Goal: Task Accomplishment & Management: Complete application form

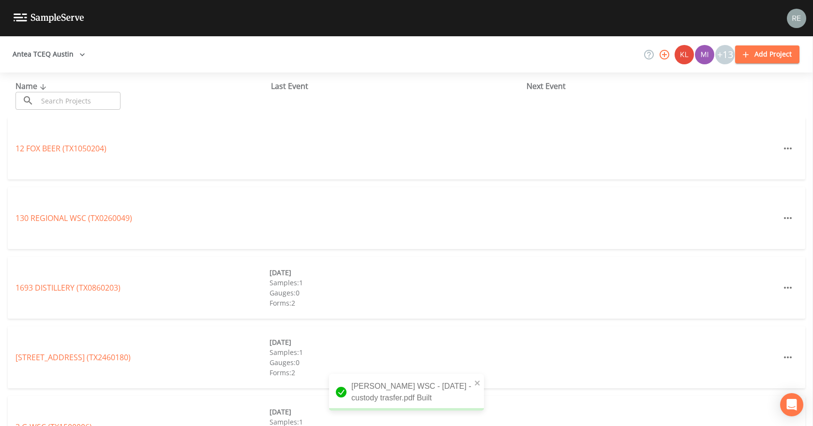
click at [51, 100] on input "text" at bounding box center [79, 101] width 83 height 18
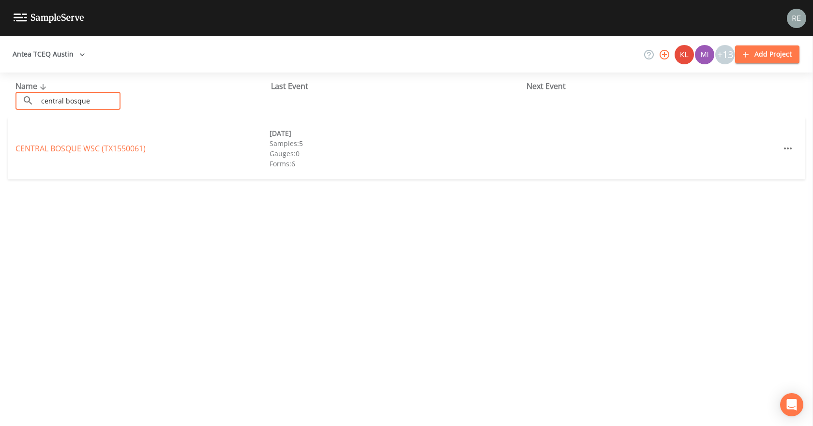
drag, startPoint x: 111, startPoint y: 99, endPoint x: 39, endPoint y: 109, distance: 72.3
click at [39, 109] on input "central bosque" at bounding box center [79, 101] width 83 height 18
type input "[PERSON_NAME]"
click at [56, 147] on link "[PERSON_NAME] WSC (TX1550134)" at bounding box center [77, 148] width 124 height 11
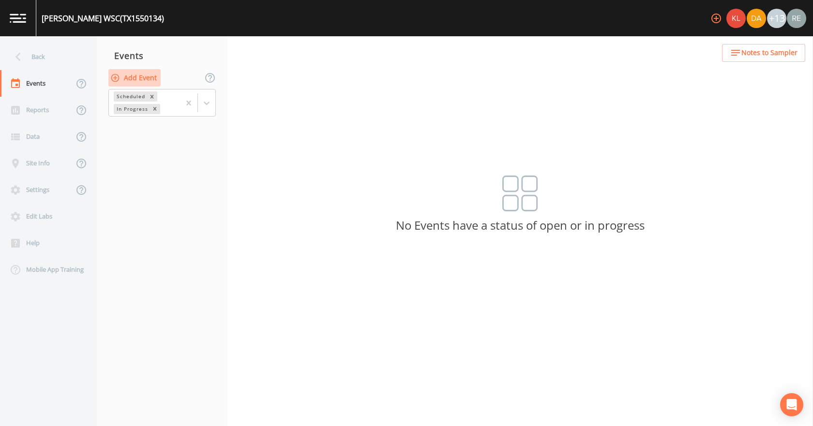
click at [132, 80] on button "Add Event" at bounding box center [134, 78] width 52 height 18
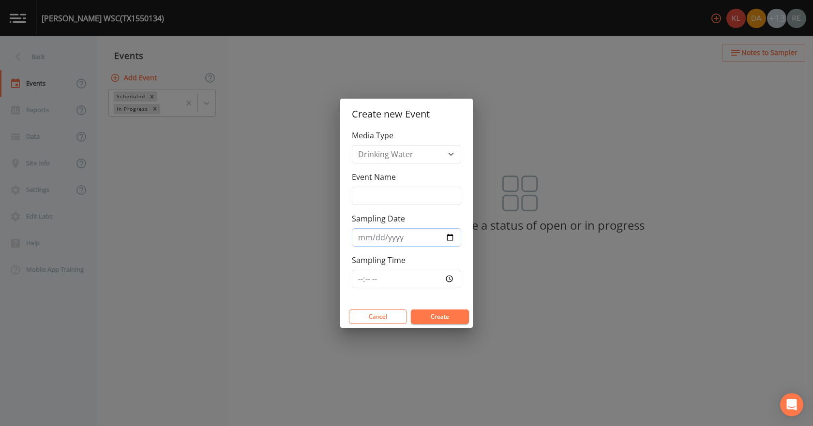
click at [449, 235] on input "Sampling Date" at bounding box center [406, 237] width 109 height 18
type input "[DATE]"
click at [425, 316] on button "Create" at bounding box center [440, 317] width 58 height 15
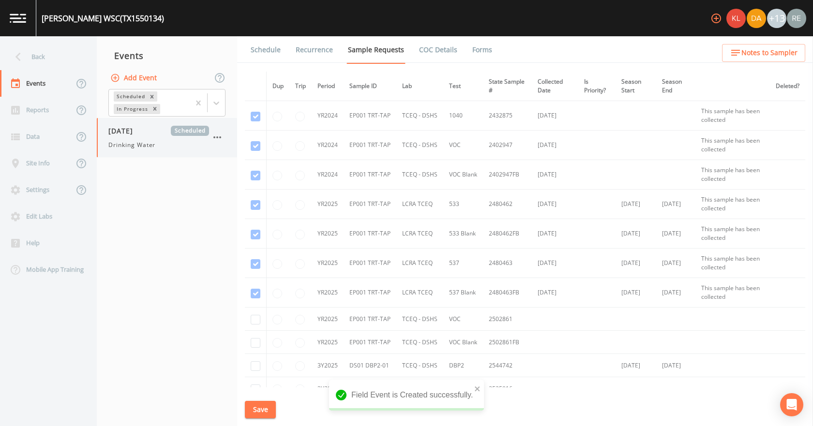
click at [158, 146] on div "Drinking Water" at bounding box center [158, 145] width 101 height 9
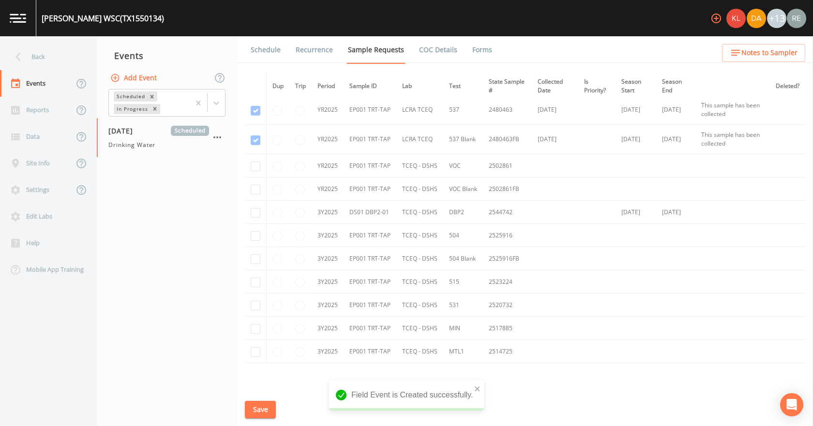
scroll to position [110, 0]
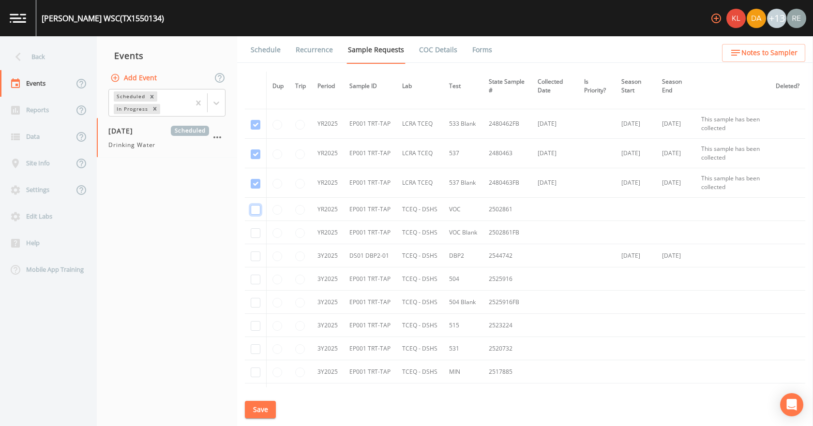
click at [256, 41] on input "checkbox" at bounding box center [256, 36] width 10 height 10
checkbox input "true"
click at [256, 71] on input "checkbox" at bounding box center [256, 66] width 10 height 10
checkbox input "true"
click at [259, 257] on input "checkbox" at bounding box center [256, 257] width 10 height 10
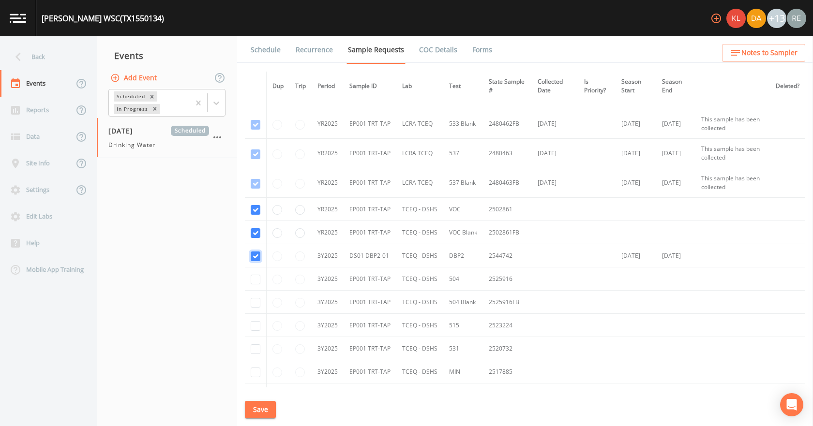
checkbox input "true"
click at [253, 281] on input "checkbox" at bounding box center [256, 280] width 10 height 10
checkbox input "true"
click at [255, 304] on input "checkbox" at bounding box center [256, 303] width 10 height 10
checkbox input "true"
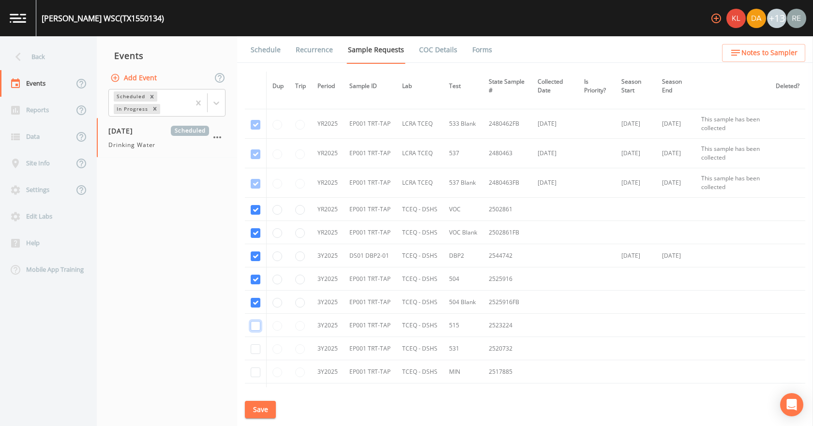
drag, startPoint x: 257, startPoint y: 325, endPoint x: 252, endPoint y: 339, distance: 15.0
click at [255, 329] on input "checkbox" at bounding box center [256, 326] width 10 height 10
checkbox input "true"
click at [257, 351] on input "checkbox" at bounding box center [256, 349] width 10 height 10
checkbox input "true"
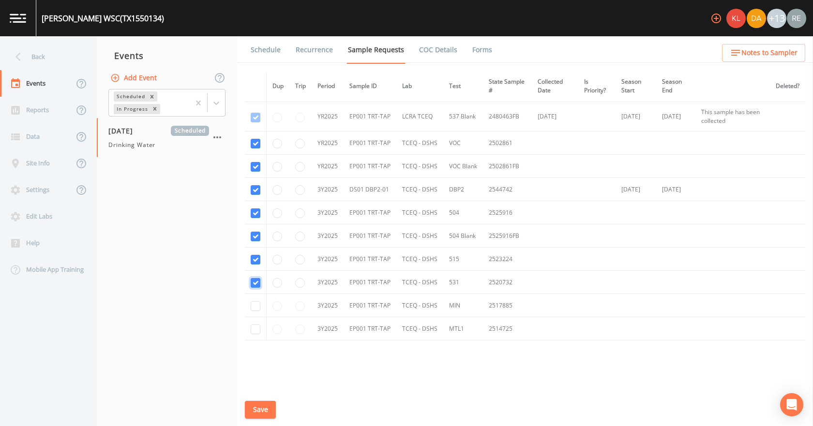
scroll to position [207, 0]
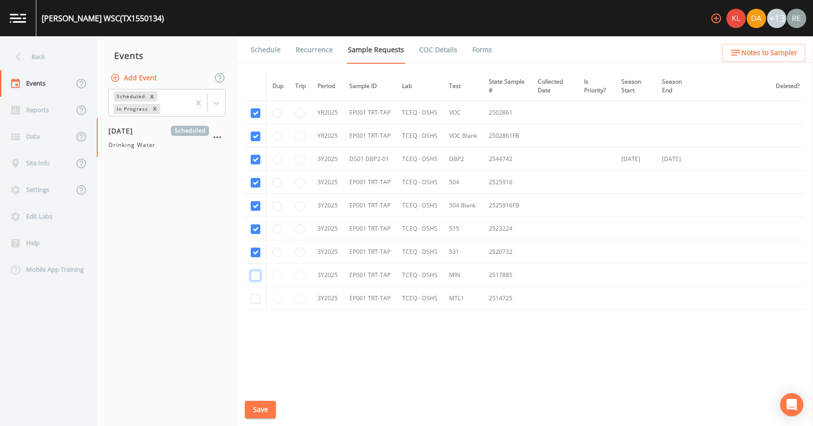
click at [258, 276] on input "checkbox" at bounding box center [256, 276] width 10 height 10
checkbox input "true"
click at [257, 297] on input "checkbox" at bounding box center [256, 299] width 10 height 10
checkbox input "true"
click at [261, 401] on button "Save" at bounding box center [260, 410] width 31 height 18
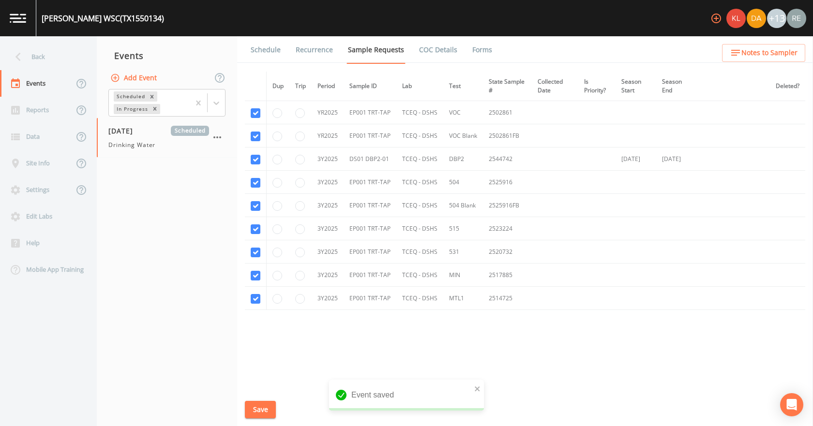
click at [267, 46] on link "Schedule" at bounding box center [265, 49] width 33 height 27
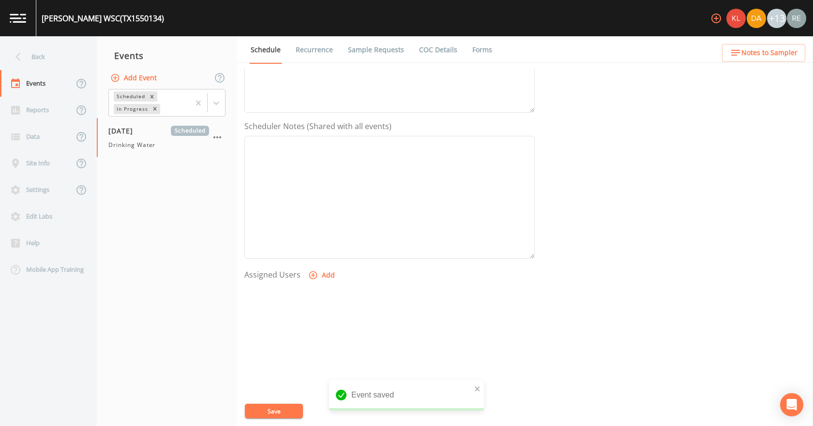
scroll to position [256, 0]
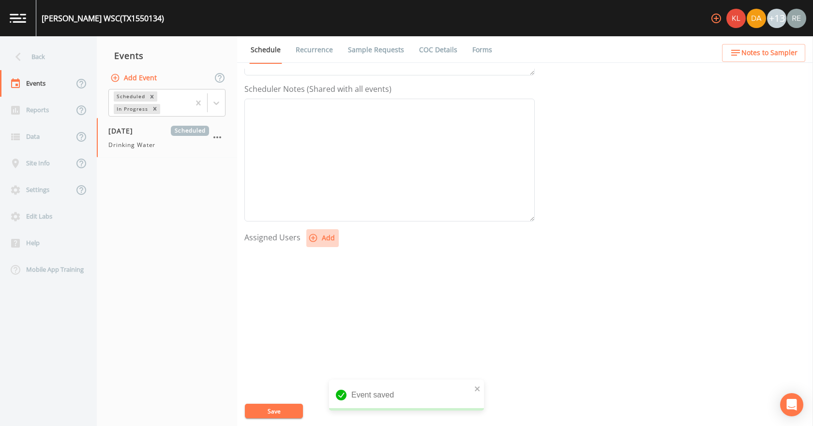
click at [327, 235] on button "Add" at bounding box center [322, 238] width 32 height 18
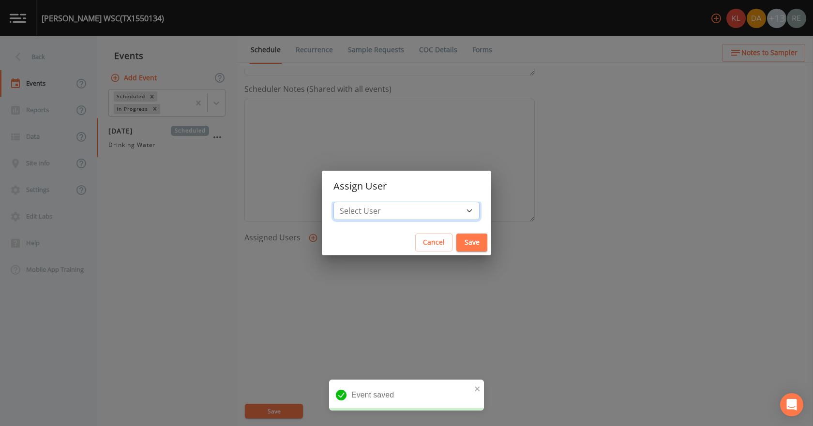
click at [380, 207] on select "Select User [PERSON_NAME] [PERSON_NAME] [PERSON_NAME] [PERSON_NAME] [PERSON_NAM…" at bounding box center [406, 211] width 146 height 18
select select "cda467bf-2385-465e-b0d0-2ef008f7967e"
click at [364, 202] on select "Select User [PERSON_NAME] [PERSON_NAME] [PERSON_NAME] [PERSON_NAME] [PERSON_NAM…" at bounding box center [406, 211] width 146 height 18
drag, startPoint x: 443, startPoint y: 245, endPoint x: 434, endPoint y: 255, distance: 13.7
click at [456, 245] on button "Save" at bounding box center [471, 243] width 31 height 18
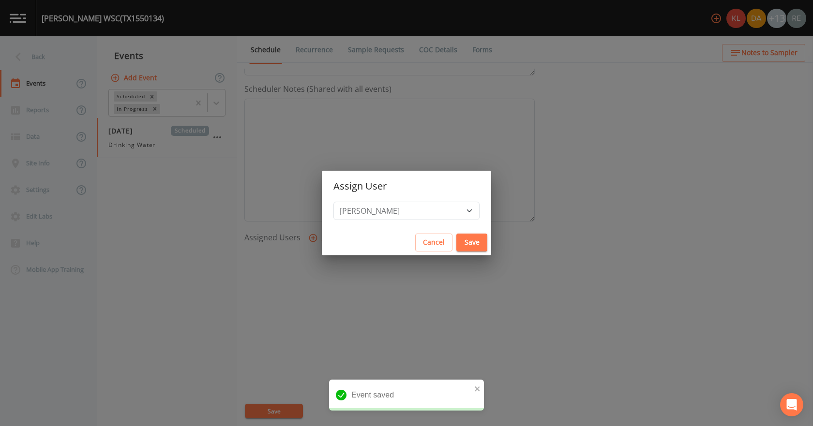
select select
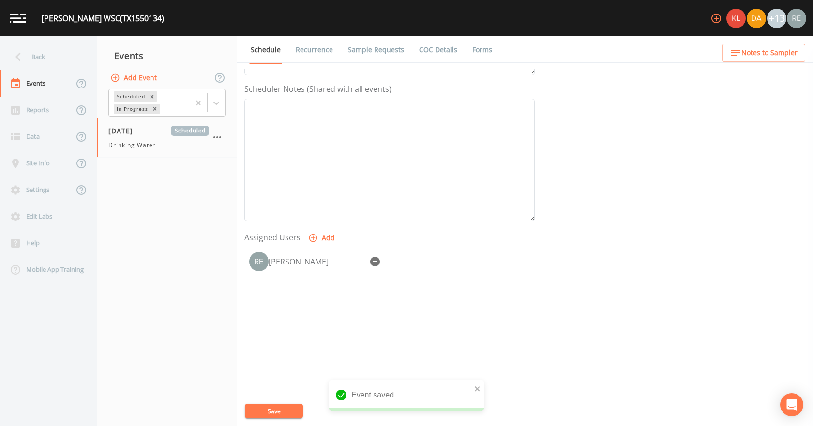
click at [269, 408] on button "Save" at bounding box center [274, 411] width 58 height 15
click at [44, 54] on div "Back" at bounding box center [43, 57] width 87 height 27
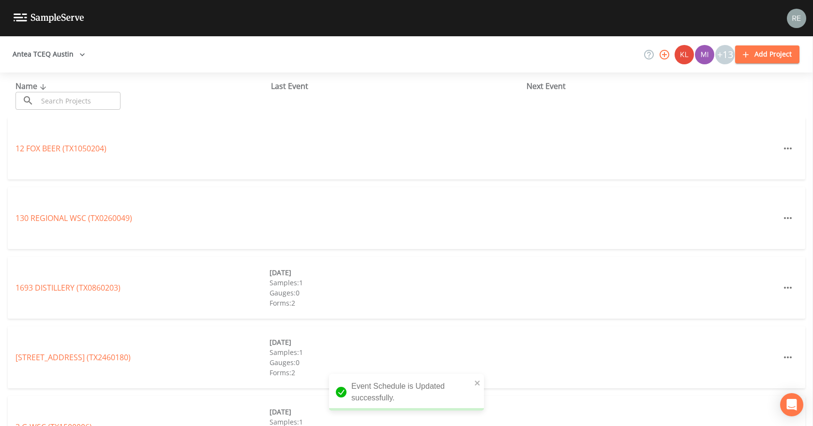
click at [54, 99] on input "text" at bounding box center [79, 101] width 83 height 18
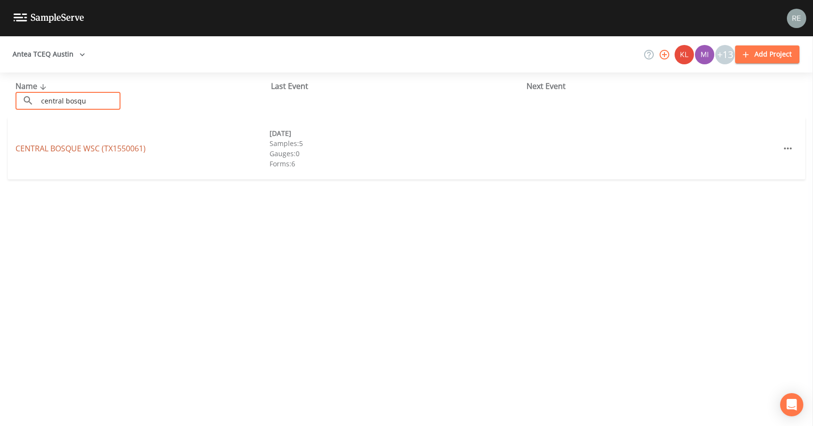
type input "central bosqu"
click at [71, 146] on link "CENTRAL BOSQUE WSC (TX1550061)" at bounding box center [80, 148] width 130 height 11
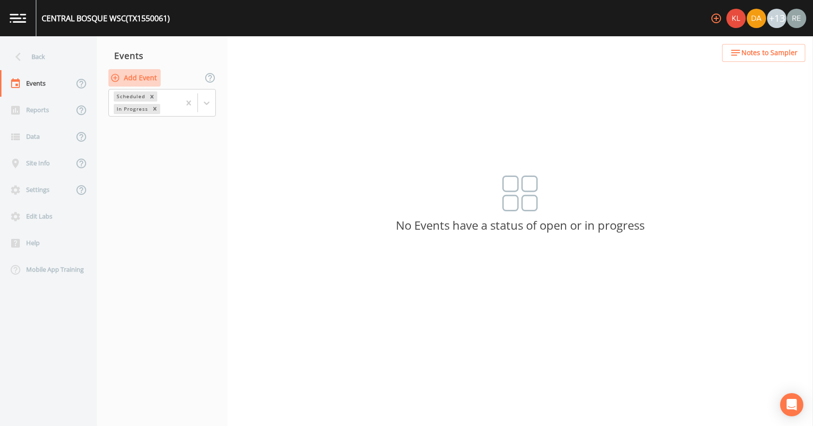
click at [131, 74] on button "Add Event" at bounding box center [134, 78] width 52 height 18
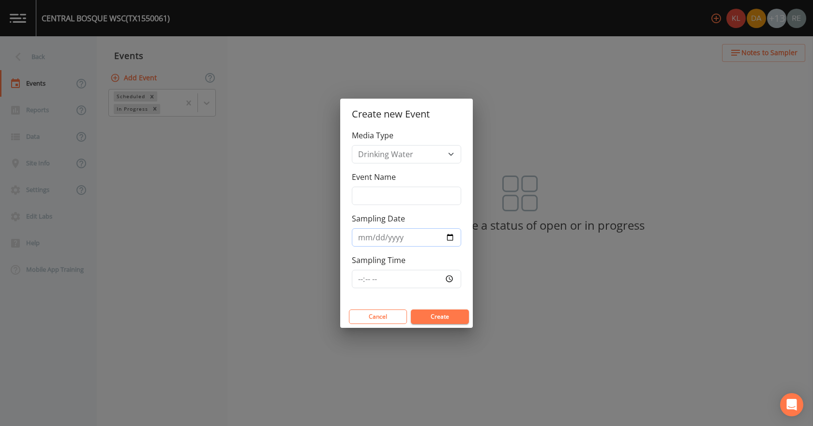
click at [443, 236] on input "Sampling Date" at bounding box center [406, 237] width 109 height 18
click at [447, 238] on input "Sampling Date" at bounding box center [406, 237] width 109 height 18
type input "[DATE]"
click at [432, 316] on button "Create" at bounding box center [440, 317] width 58 height 15
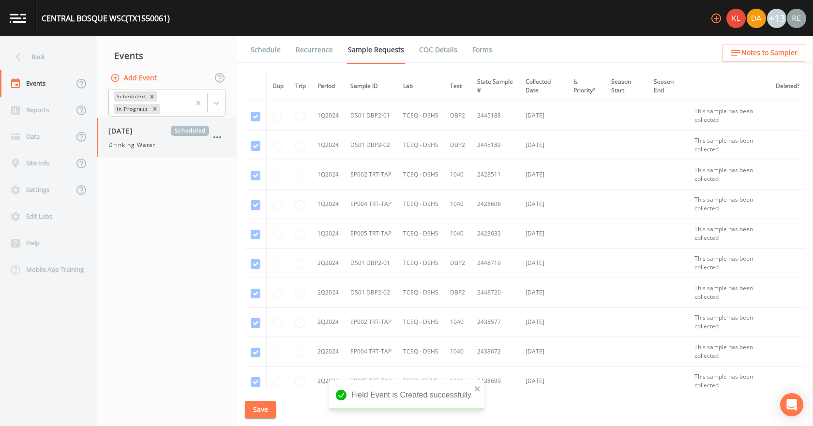
click at [153, 149] on div "[DATE] Scheduled Drinking Water" at bounding box center [167, 137] width 140 height 39
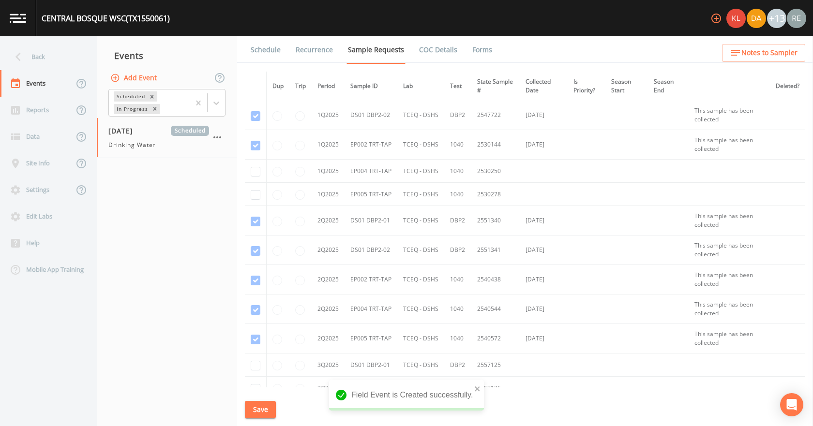
scroll to position [871, 0]
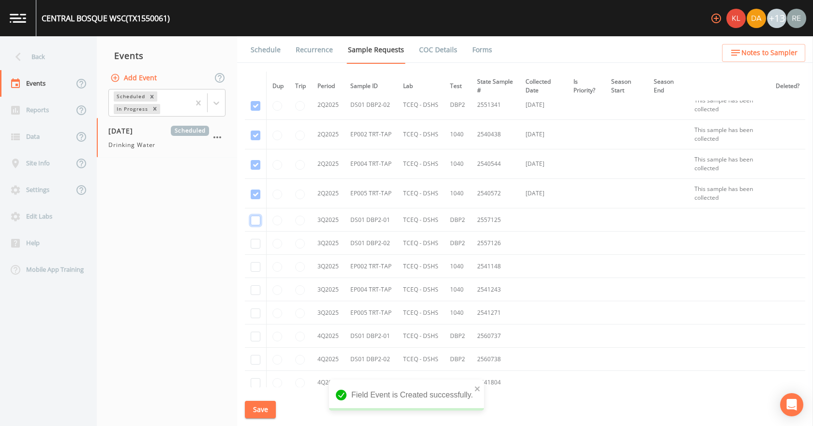
checkbox input "true"
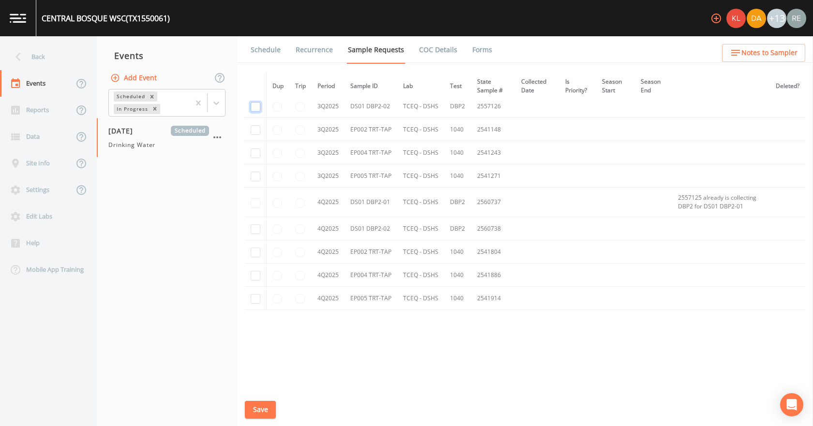
checkbox input "true"
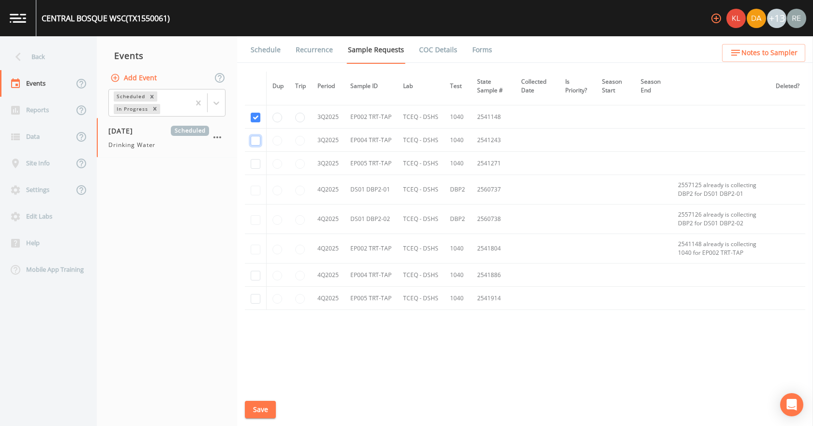
checkbox input "true"
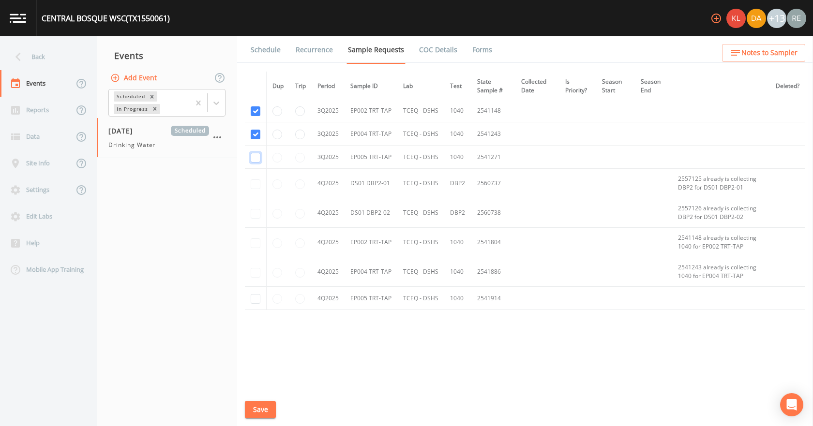
checkbox input "true"
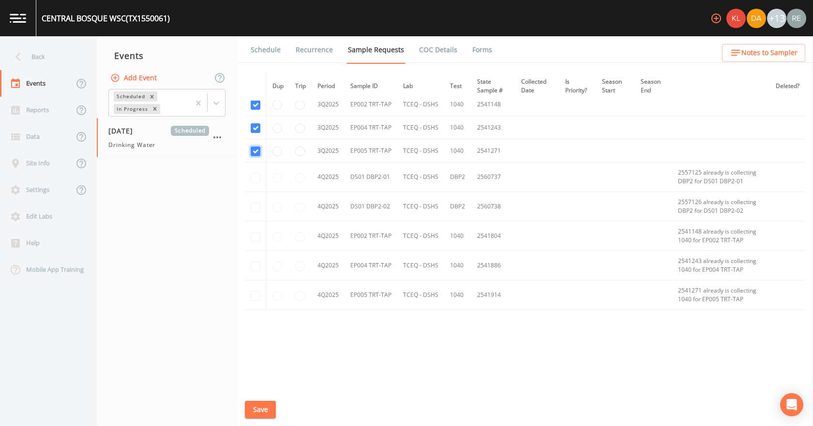
scroll to position [883, 0]
click at [260, 406] on button "Save" at bounding box center [260, 410] width 31 height 18
click at [255, 49] on link "Schedule" at bounding box center [265, 49] width 33 height 27
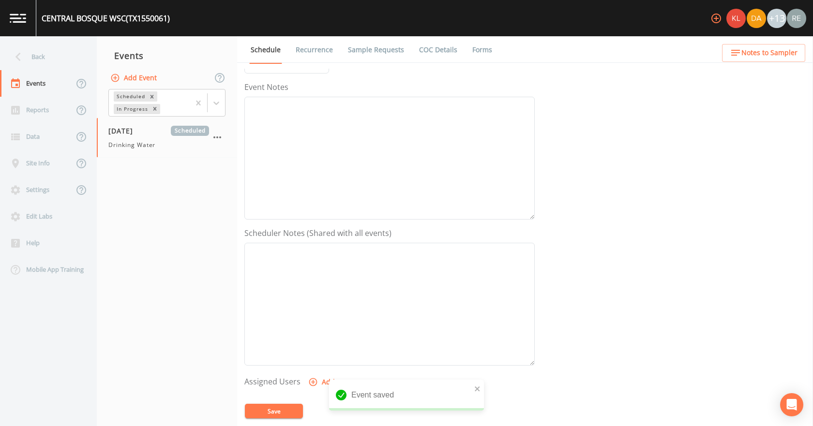
scroll to position [193, 0]
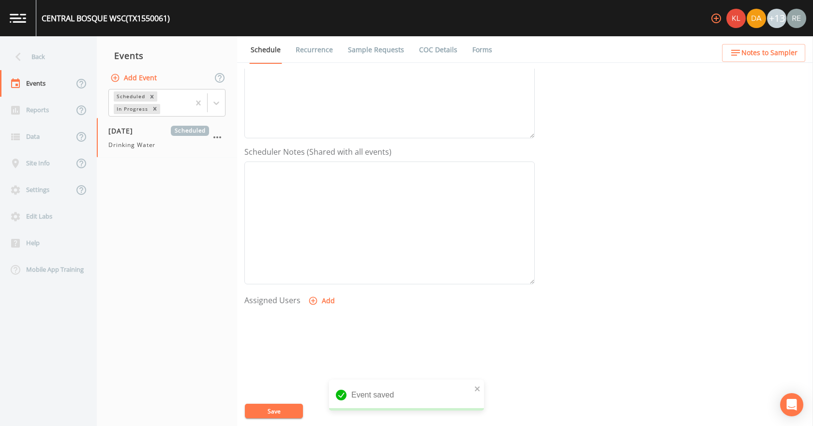
click at [330, 305] on button "Add" at bounding box center [322, 301] width 32 height 18
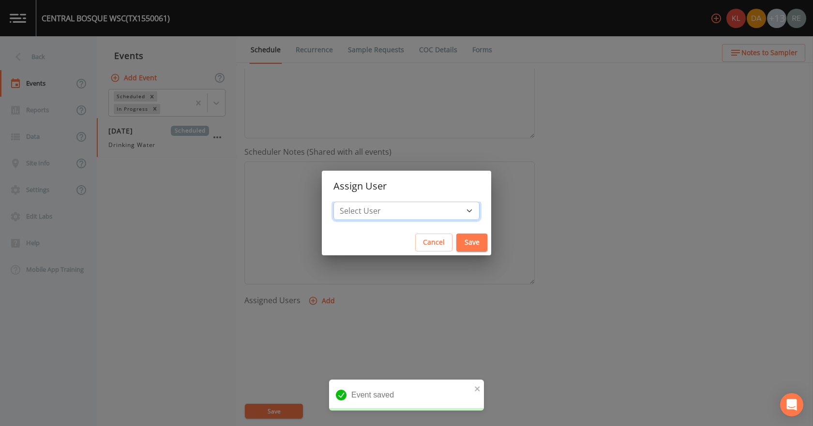
click at [379, 210] on select "Select User [PERSON_NAME] [PERSON_NAME] [PERSON_NAME] [PERSON_NAME] [PERSON_NAM…" at bounding box center [406, 211] width 146 height 18
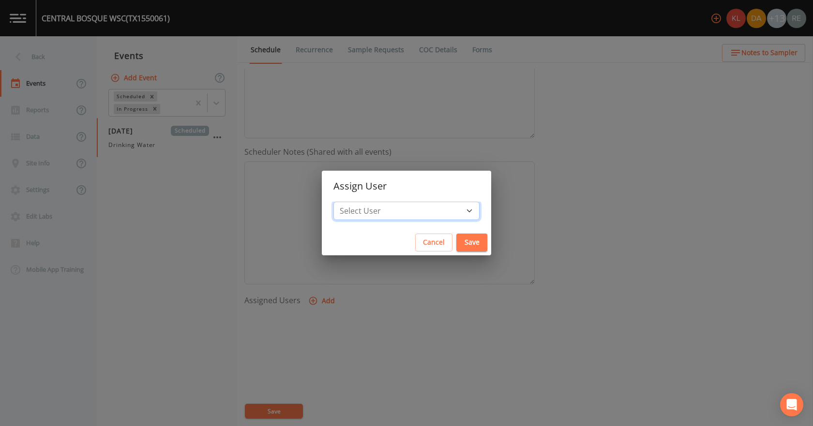
select select "cda467bf-2385-465e-b0d0-2ef008f7967e"
click at [364, 202] on select "Select User [PERSON_NAME] [PERSON_NAME] [PERSON_NAME] [PERSON_NAME] [PERSON_NAM…" at bounding box center [406, 211] width 146 height 18
click at [456, 244] on button "Save" at bounding box center [471, 243] width 31 height 18
select select
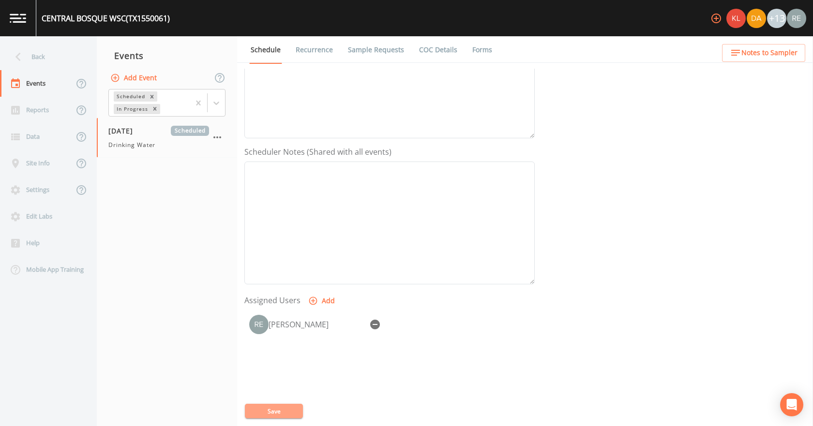
click at [284, 412] on button "Save" at bounding box center [274, 411] width 58 height 15
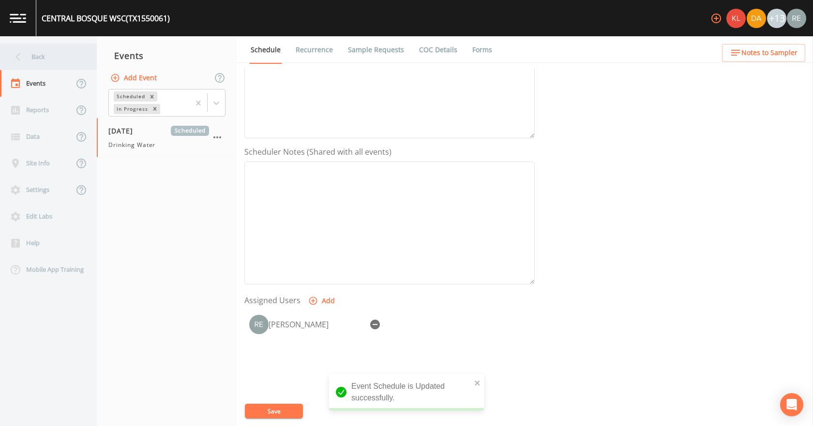
click at [57, 67] on div "Back" at bounding box center [43, 57] width 87 height 27
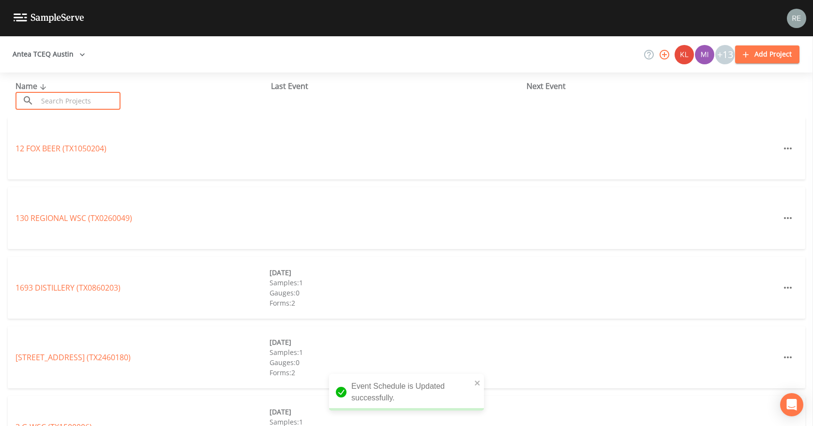
click at [59, 97] on input "text" at bounding box center [79, 101] width 83 height 18
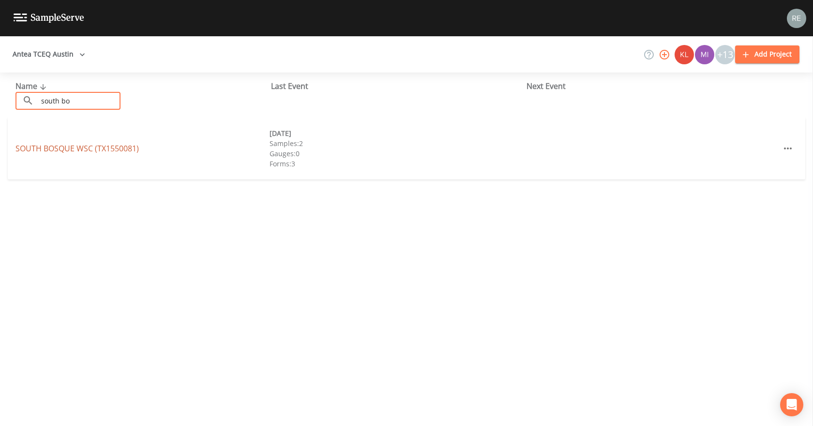
type input "south bo"
click at [54, 146] on link "[GEOGRAPHIC_DATA] (TX1550081)" at bounding box center [76, 148] width 123 height 11
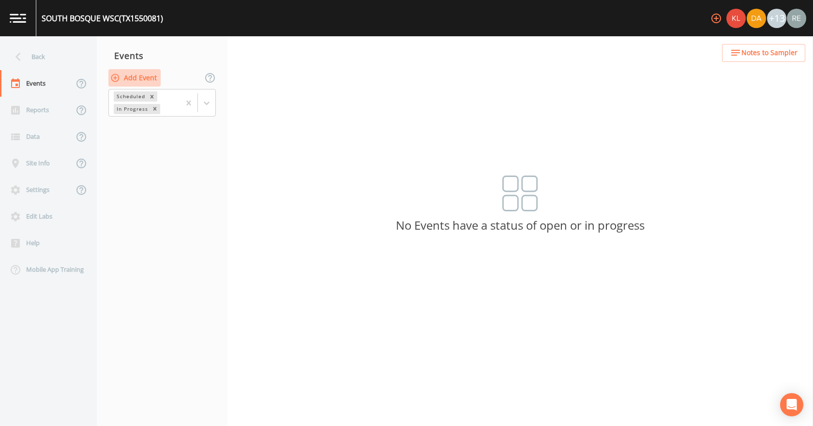
click at [128, 79] on button "Add Event" at bounding box center [134, 78] width 52 height 18
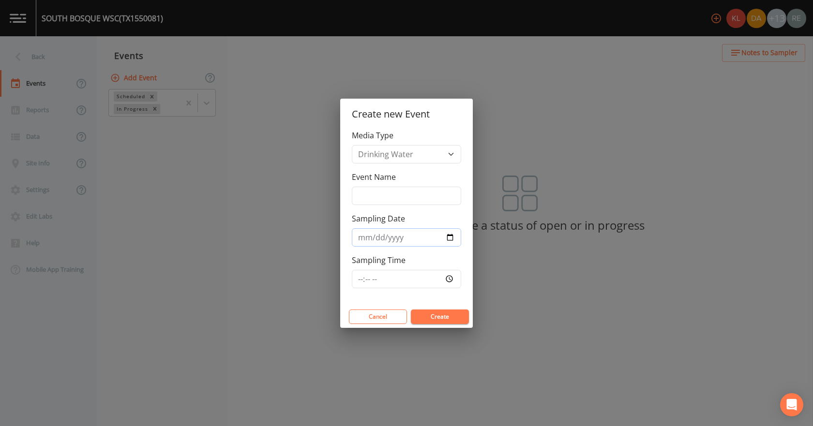
click at [449, 237] on input "Sampling Date" at bounding box center [406, 237] width 109 height 18
type input "[DATE]"
click at [430, 317] on button "Create" at bounding box center [440, 317] width 58 height 15
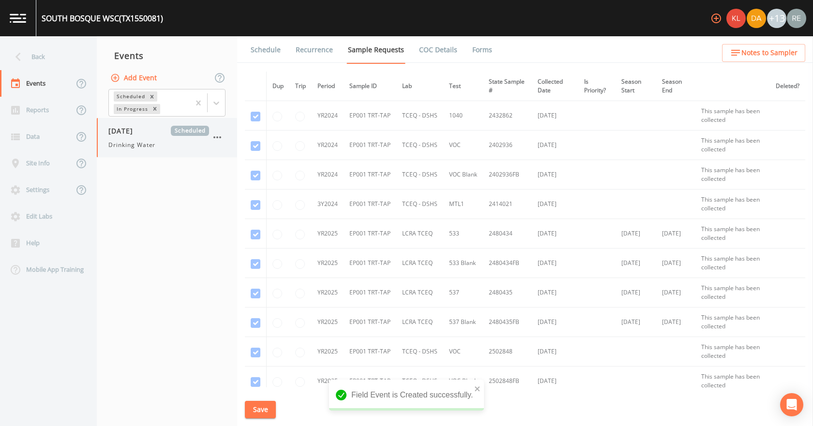
click at [128, 134] on span "[DATE]" at bounding box center [123, 131] width 31 height 10
click at [216, 136] on icon "button" at bounding box center [217, 138] width 12 height 12
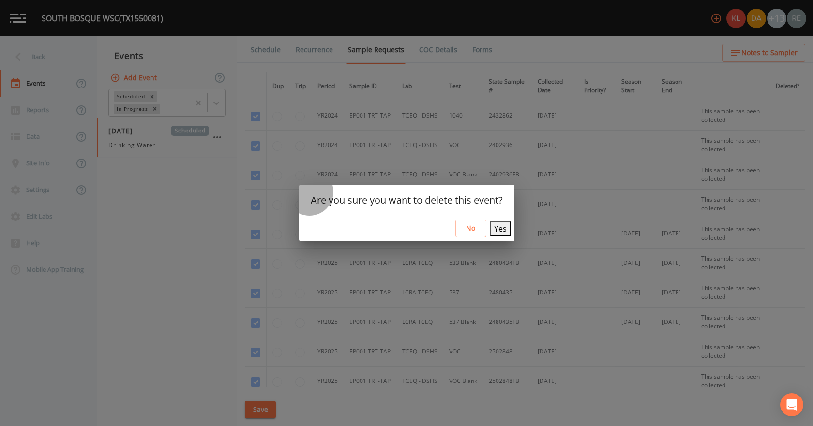
click at [491, 226] on button "Yes" at bounding box center [500, 229] width 20 height 15
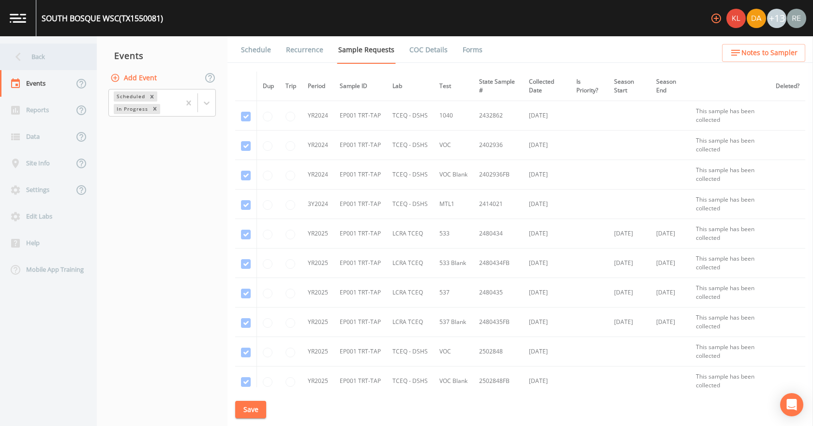
click at [44, 60] on div "Back" at bounding box center [43, 57] width 87 height 27
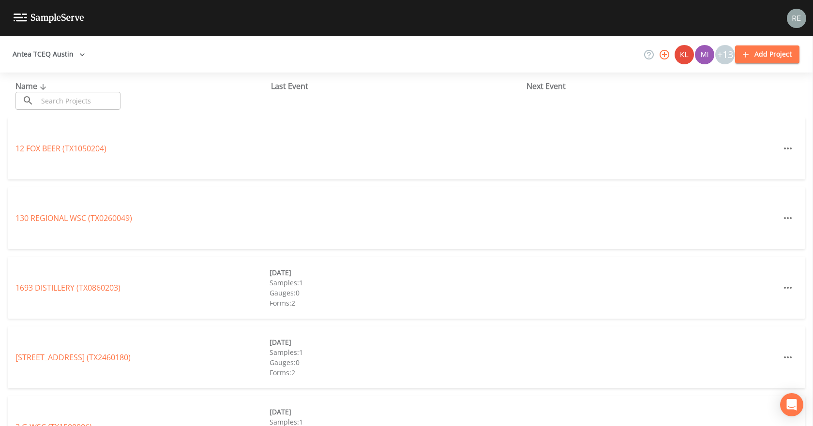
click at [53, 99] on input "text" at bounding box center [79, 101] width 83 height 18
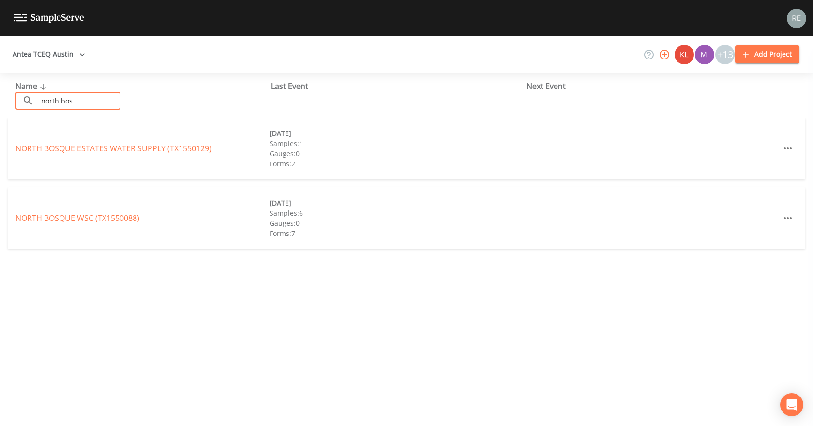
type input "north bos"
click at [46, 208] on div "[GEOGRAPHIC_DATA] (TX1550088) [DATE] Samples: 6 Gauges: 0 Forms: 7" at bounding box center [406, 218] width 797 height 62
click at [45, 218] on link "[GEOGRAPHIC_DATA] (TX1550088)" at bounding box center [77, 218] width 124 height 11
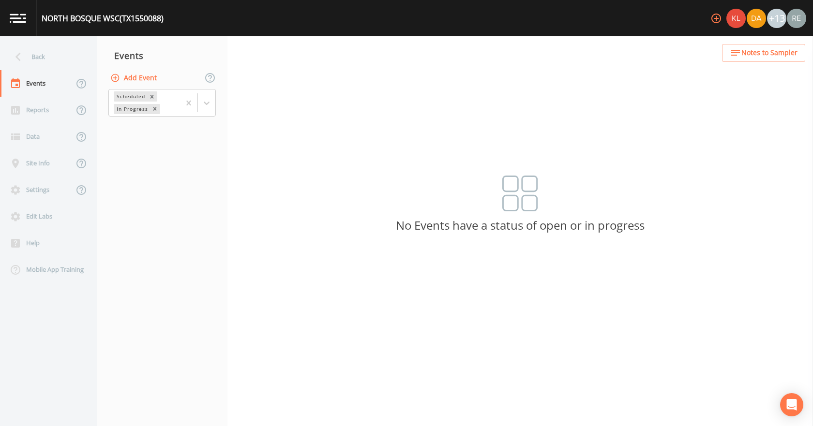
click at [131, 74] on button "Add Event" at bounding box center [134, 78] width 52 height 18
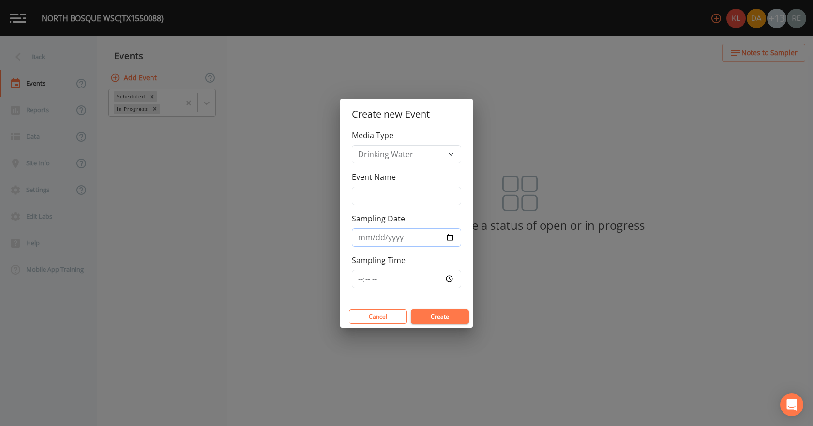
click at [451, 239] on input "Sampling Date" at bounding box center [406, 237] width 109 height 18
type input "[DATE]"
click at [430, 314] on button "Create" at bounding box center [440, 317] width 58 height 15
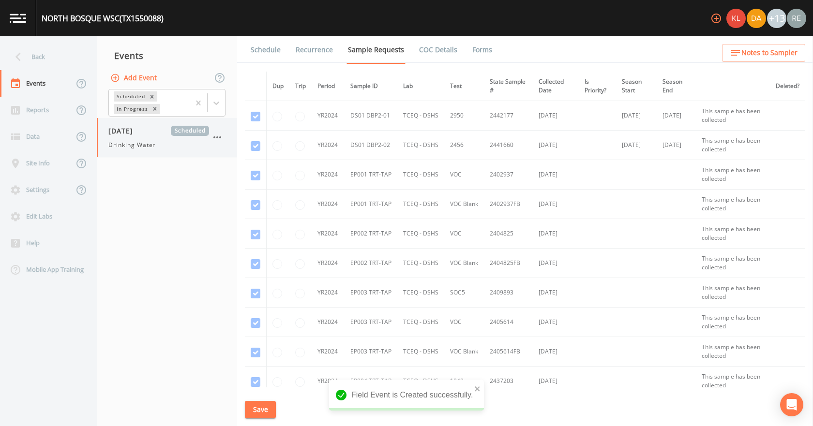
click at [147, 140] on div "[DATE] Scheduled Drinking Water" at bounding box center [158, 138] width 101 height 24
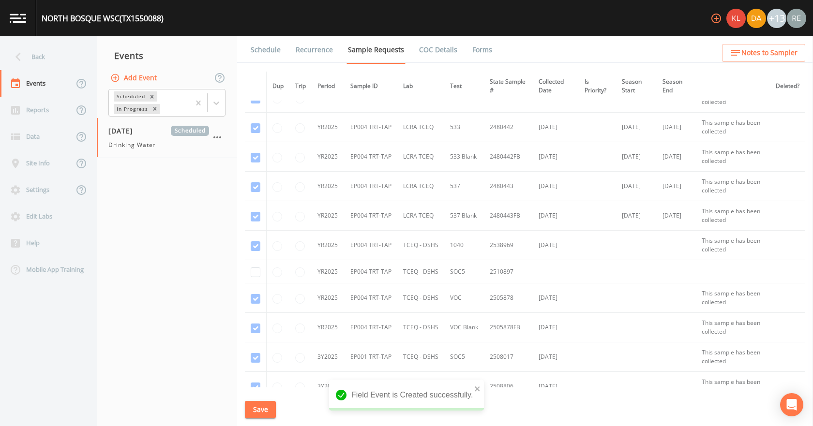
scroll to position [1880, 0]
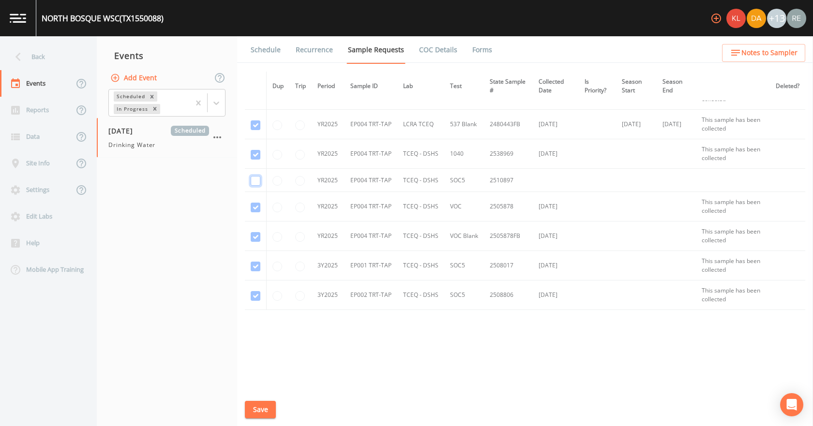
checkbox input "true"
click at [264, 411] on button "Save" at bounding box center [260, 410] width 31 height 18
click at [252, 413] on button "Save" at bounding box center [260, 410] width 31 height 18
click at [267, 405] on button "Save" at bounding box center [260, 410] width 31 height 18
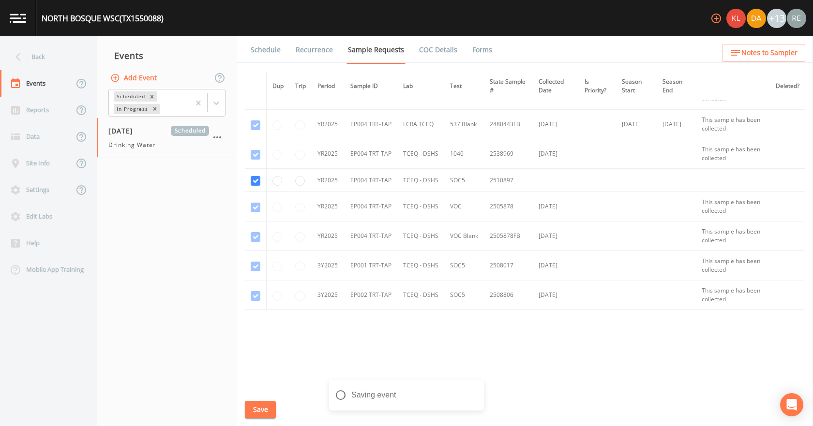
click at [274, 52] on link "Schedule" at bounding box center [265, 49] width 33 height 27
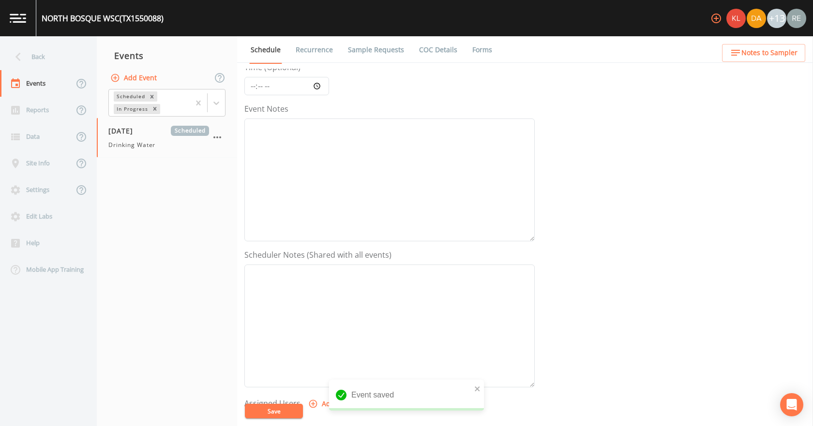
scroll to position [242, 0]
click at [328, 250] on button "Add" at bounding box center [322, 253] width 32 height 18
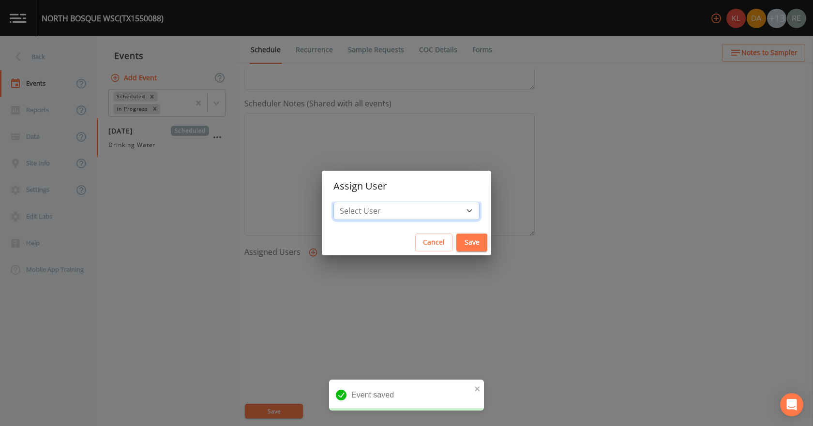
click at [376, 207] on select "Select User [PERSON_NAME] [PERSON_NAME] [PERSON_NAME] [PERSON_NAME] [PERSON_NAM…" at bounding box center [406, 211] width 146 height 18
select select "cda467bf-2385-465e-b0d0-2ef008f7967e"
click at [364, 202] on select "Select User [PERSON_NAME] [PERSON_NAME] [PERSON_NAME] [PERSON_NAME] [PERSON_NAM…" at bounding box center [406, 211] width 146 height 18
click at [456, 235] on button "Save" at bounding box center [471, 243] width 31 height 18
select select
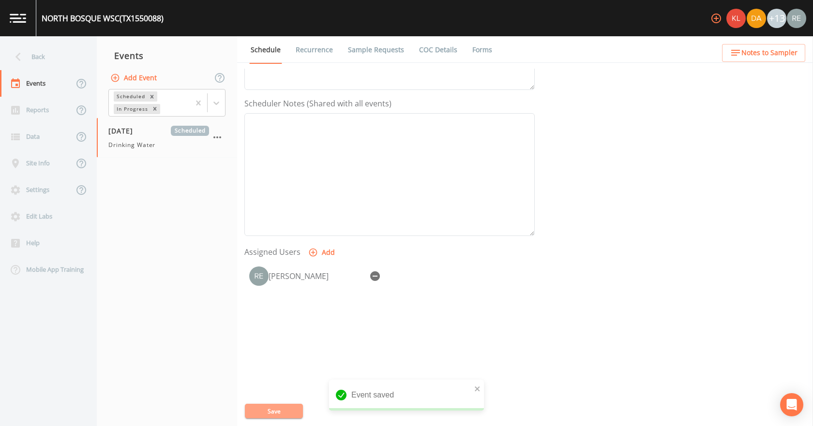
click at [300, 405] on button "Save" at bounding box center [274, 411] width 58 height 15
click at [55, 59] on div "Back" at bounding box center [43, 57] width 87 height 27
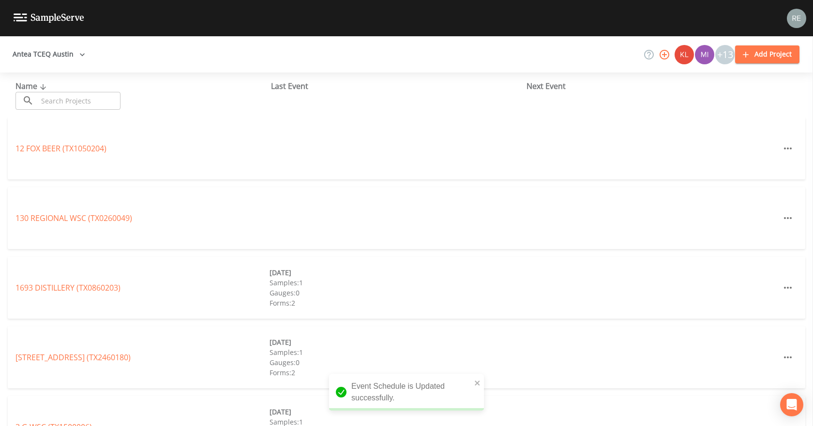
click at [58, 94] on input "text" at bounding box center [79, 101] width 83 height 18
click at [59, 94] on input "text" at bounding box center [79, 101] width 83 height 18
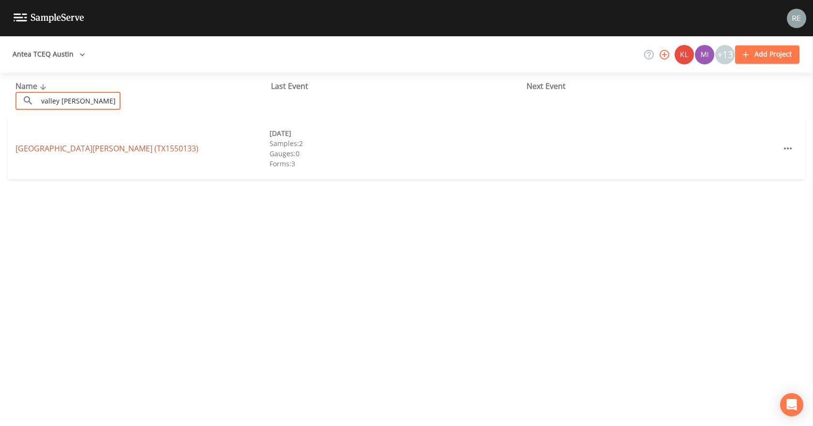
type input "valley [PERSON_NAME]"
click at [57, 148] on link "[GEOGRAPHIC_DATA][PERSON_NAME] (TX1550133)" at bounding box center [106, 148] width 183 height 11
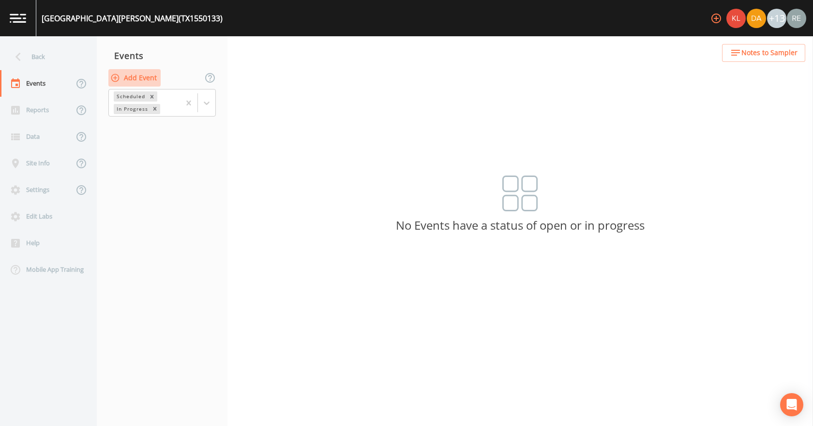
click at [151, 74] on button "Add Event" at bounding box center [134, 78] width 52 height 18
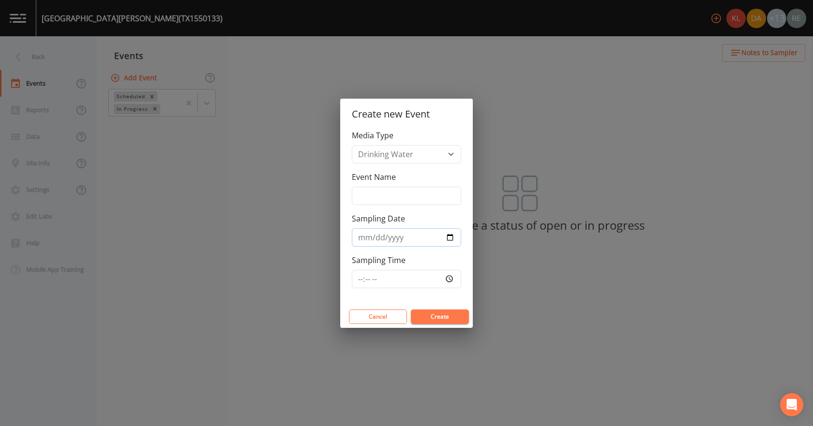
click at [449, 241] on input "Sampling Date" at bounding box center [406, 237] width 109 height 18
type input "[DATE]"
click at [438, 319] on button "Create" at bounding box center [440, 317] width 58 height 15
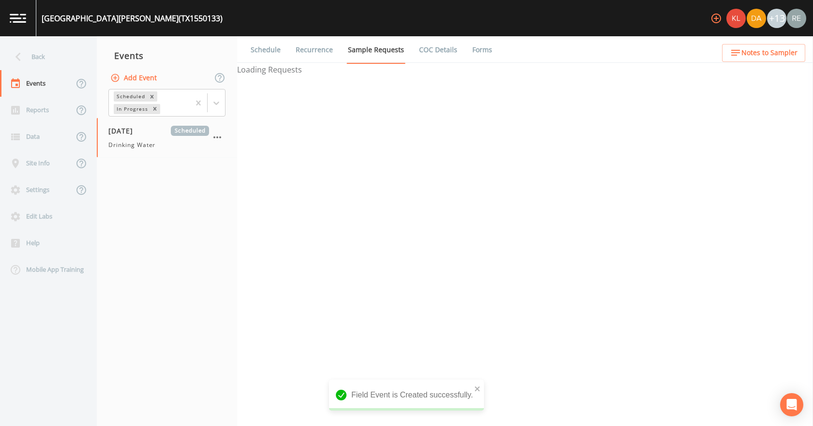
click at [126, 138] on div "[DATE] Scheduled Drinking Water" at bounding box center [158, 138] width 101 height 24
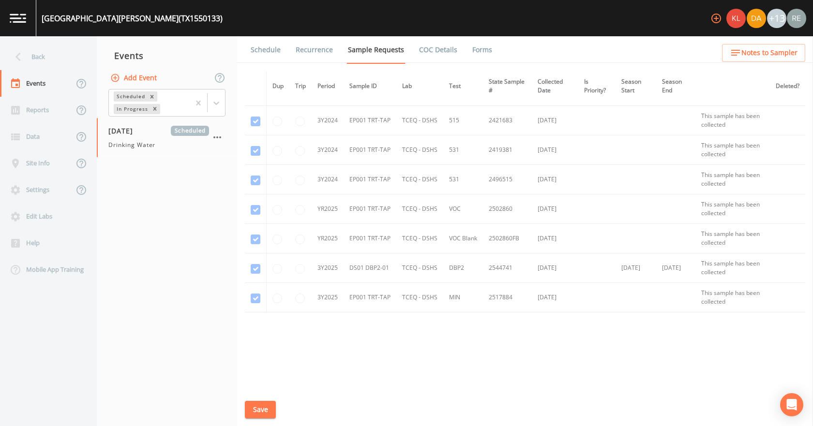
scroll to position [297, 0]
click at [258, 50] on link "Schedule" at bounding box center [265, 49] width 33 height 27
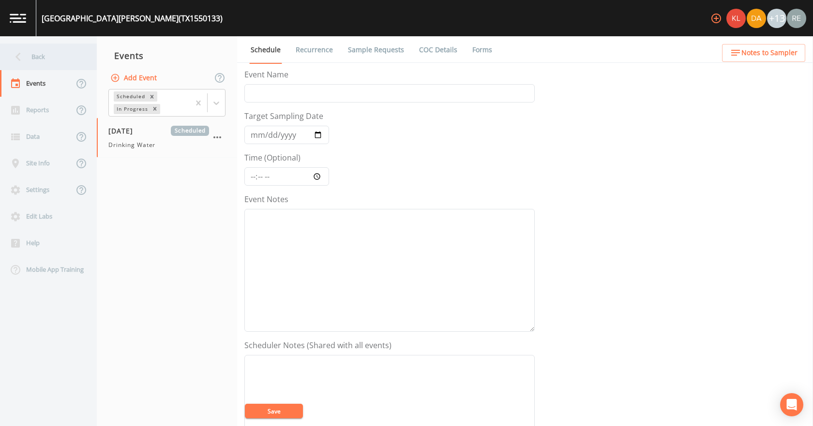
click at [51, 62] on div "Back" at bounding box center [43, 57] width 87 height 27
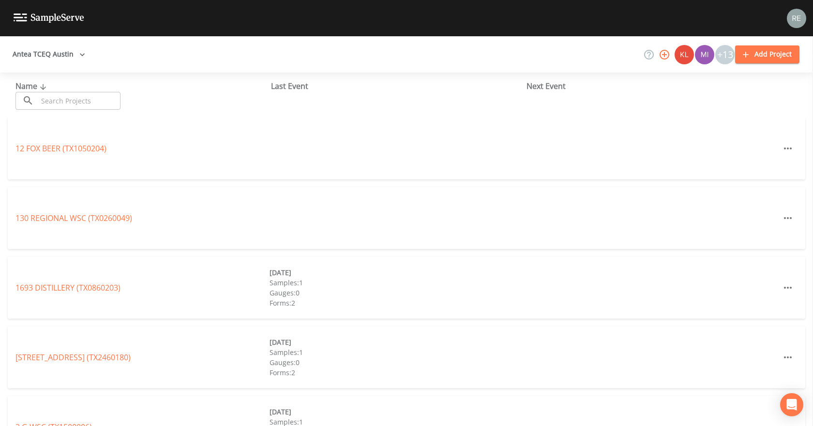
click at [60, 91] on div "Name ​ ​" at bounding box center [142, 95] width 255 height 30
click at [64, 105] on input "text" at bounding box center [79, 101] width 83 height 18
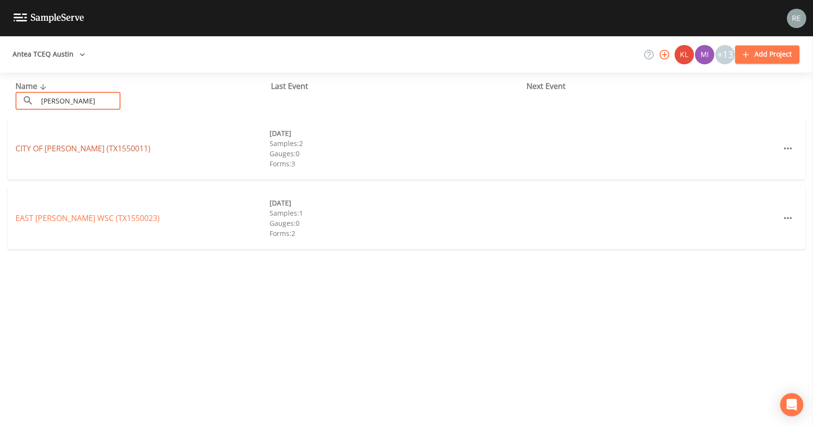
type input "[PERSON_NAME]"
click at [95, 152] on link "CITY OF [GEOGRAPHIC_DATA] (TX1550011)" at bounding box center [82, 148] width 135 height 11
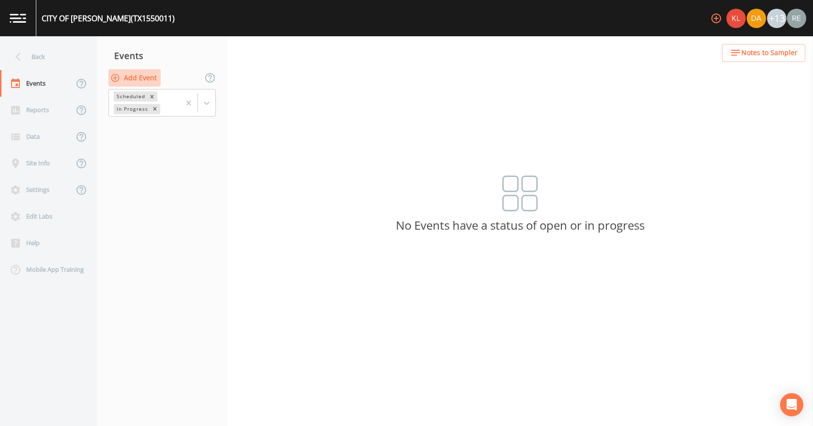
click at [121, 84] on button "Add Event" at bounding box center [134, 78] width 52 height 18
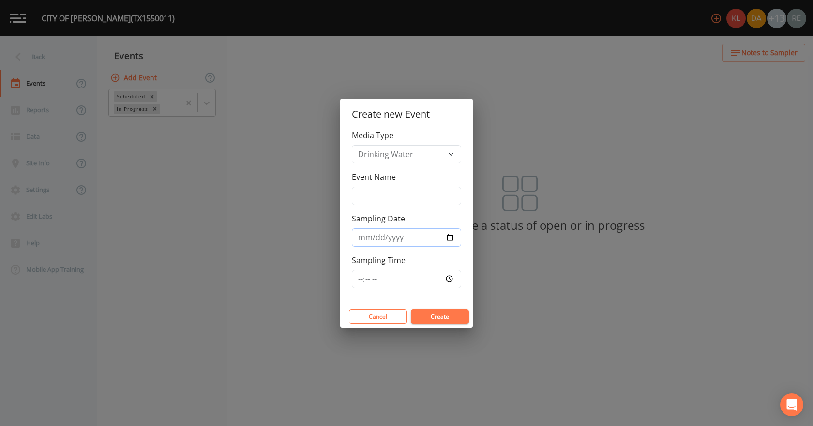
click at [451, 239] on input "Sampling Date" at bounding box center [406, 237] width 109 height 18
type input "[DATE]"
click at [426, 314] on button "Create" at bounding box center [440, 317] width 58 height 15
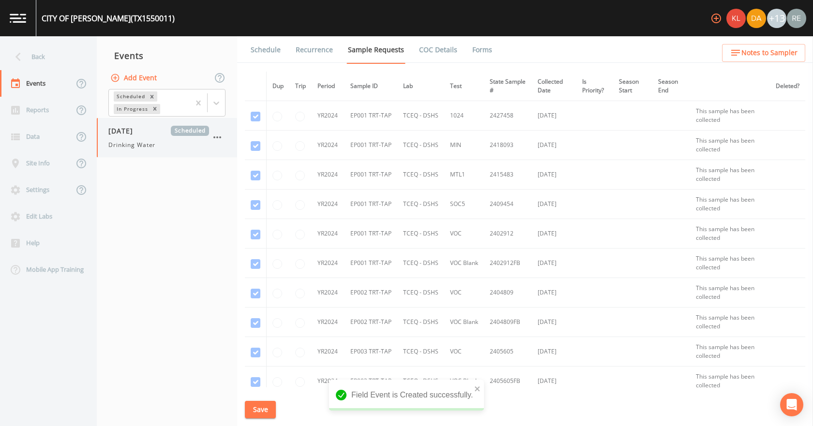
click at [143, 139] on div "[DATE] Scheduled Drinking Water" at bounding box center [158, 138] width 101 height 24
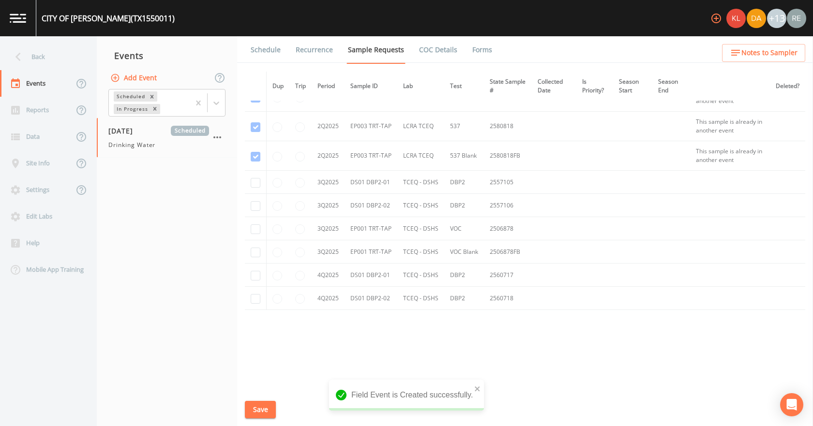
scroll to position [2225, 0]
checkbox input "true"
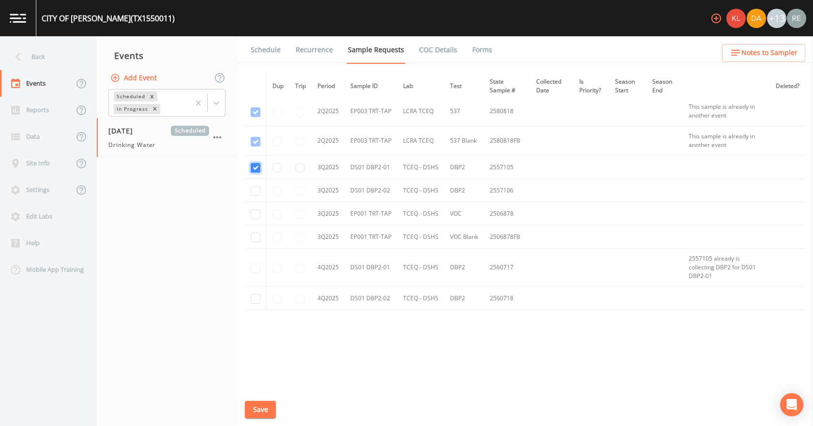
scroll to position [2120, 0]
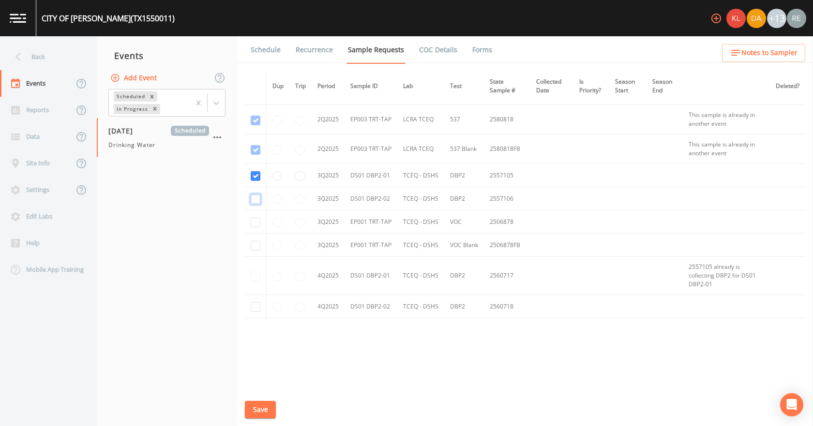
checkbox input "true"
click at [256, 239] on td at bounding box center [256, 245] width 22 height 23
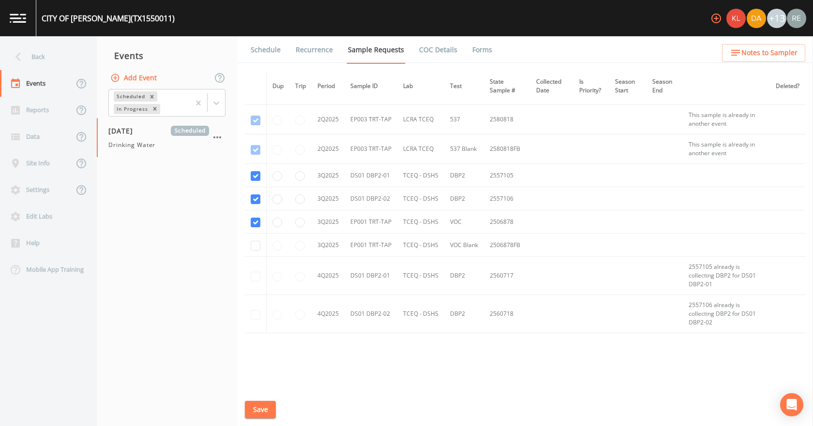
click at [256, 240] on td at bounding box center [256, 245] width 22 height 23
checkbox input "true"
click at [263, 408] on button "Save" at bounding box center [260, 410] width 31 height 18
click at [276, 52] on link "Schedule" at bounding box center [265, 49] width 33 height 27
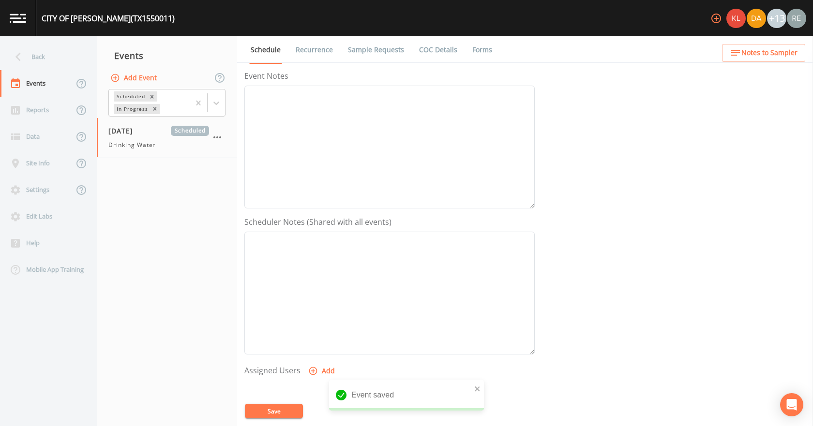
scroll to position [193, 0]
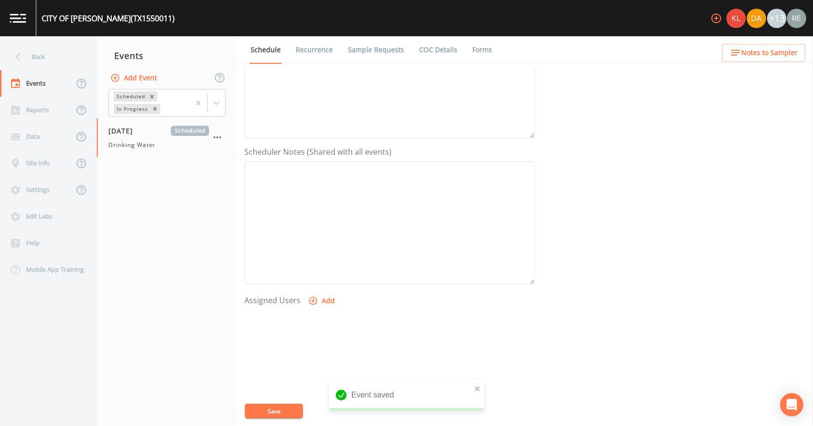
click at [311, 293] on button "Add" at bounding box center [322, 301] width 32 height 18
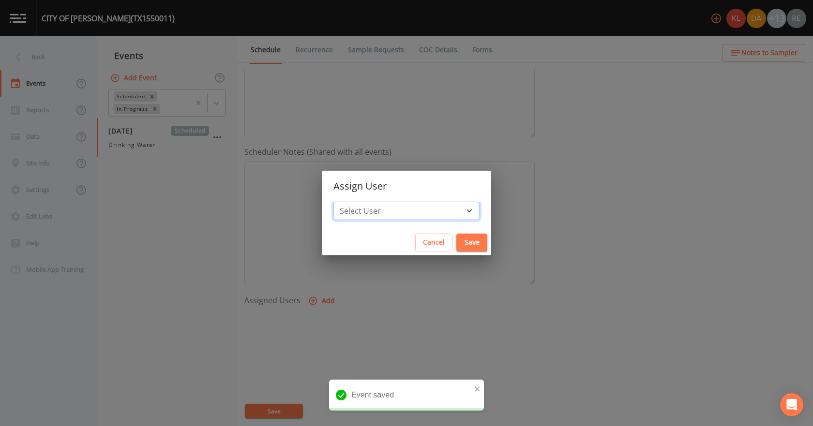
click at [382, 208] on select "Select User [PERSON_NAME] [PERSON_NAME] [PERSON_NAME] [PERSON_NAME] [PERSON_NAM…" at bounding box center [406, 211] width 146 height 18
click at [364, 202] on select "Select User [PERSON_NAME] [PERSON_NAME] [PERSON_NAME] [PERSON_NAME] [PERSON_NAM…" at bounding box center [406, 211] width 146 height 18
drag, startPoint x: 399, startPoint y: 213, endPoint x: 398, endPoint y: 204, distance: 9.2
click at [399, 213] on select "Select User [PERSON_NAME] [PERSON_NAME] [PERSON_NAME] [PERSON_NAME] [PERSON_NAM…" at bounding box center [406, 211] width 146 height 18
select select "cda467bf-2385-465e-b0d0-2ef008f7967e"
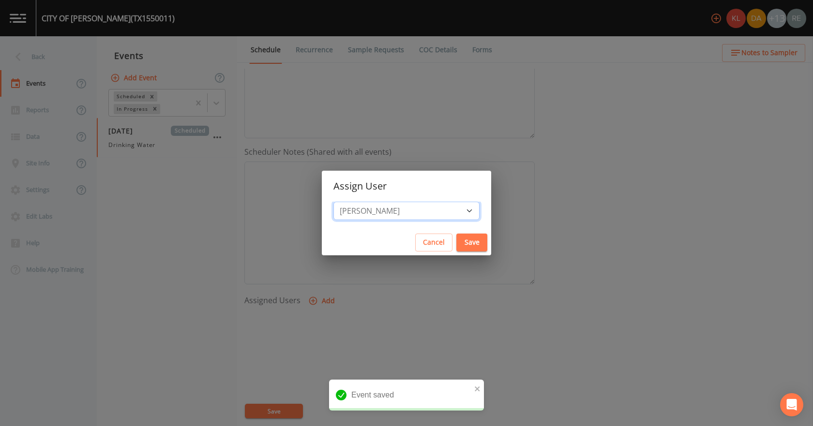
click at [364, 202] on select "Select User [PERSON_NAME] [PERSON_NAME] [PERSON_NAME] [PERSON_NAME] [PERSON_NAM…" at bounding box center [406, 211] width 146 height 18
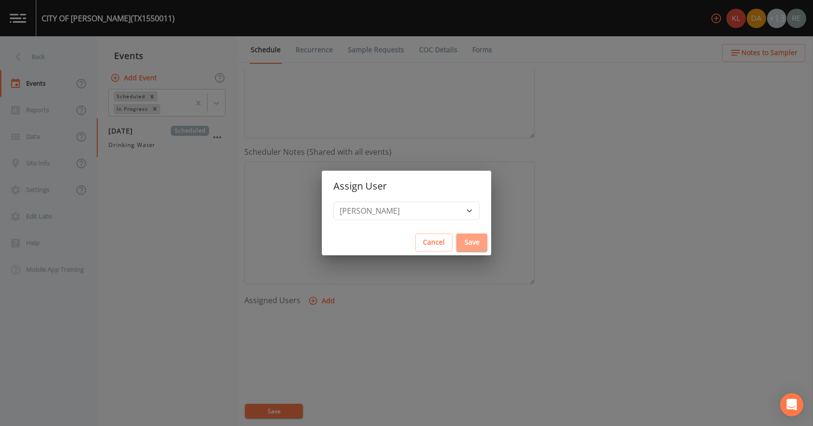
drag, startPoint x: 443, startPoint y: 237, endPoint x: 334, endPoint y: 326, distance: 140.6
click at [456, 237] on button "Save" at bounding box center [471, 243] width 31 height 18
select select
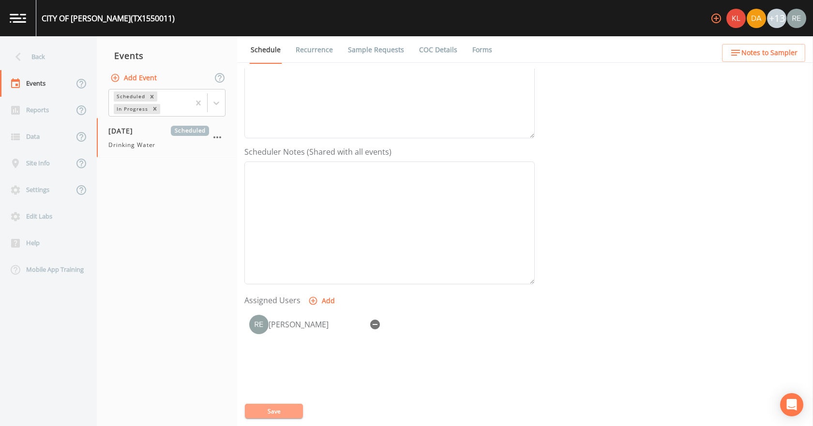
click at [264, 409] on button "Save" at bounding box center [274, 411] width 58 height 15
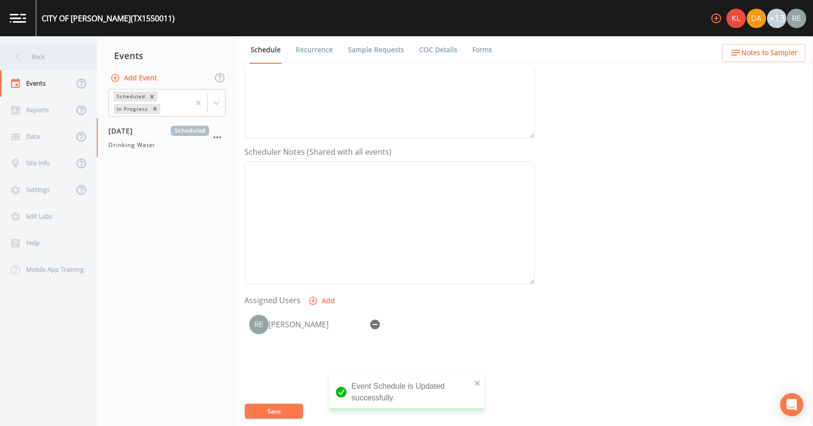
click at [54, 53] on div "Back" at bounding box center [43, 57] width 87 height 27
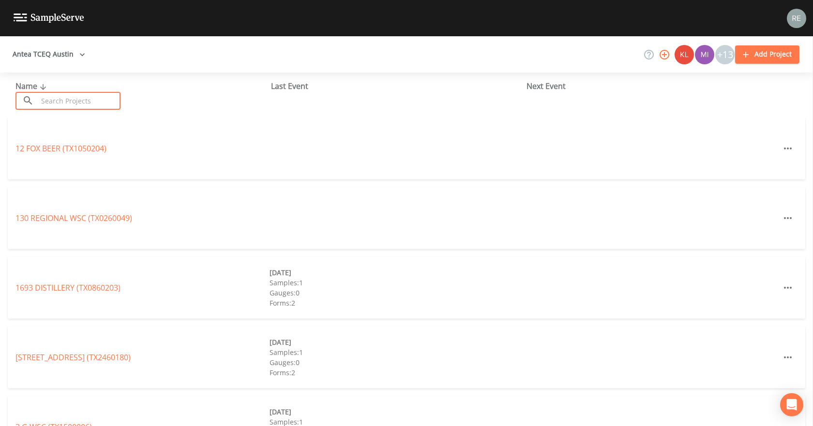
click at [58, 103] on input "text" at bounding box center [79, 101] width 83 height 18
type input "valley [PERSON_NAME]"
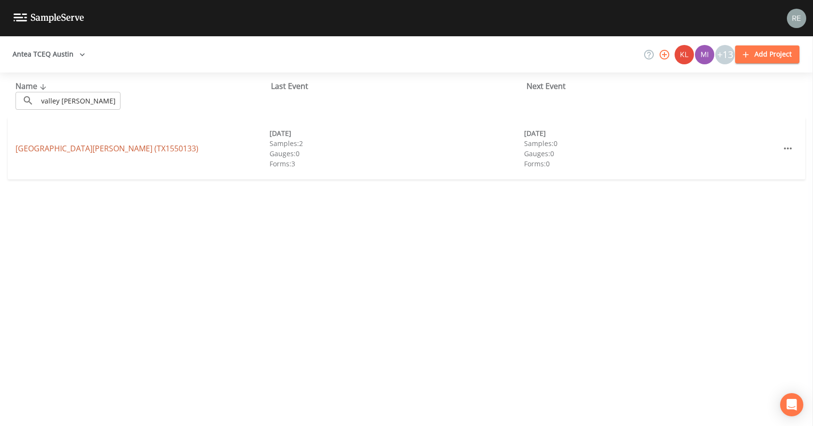
click at [90, 153] on link "[GEOGRAPHIC_DATA][PERSON_NAME] (TX1550133)" at bounding box center [106, 148] width 183 height 11
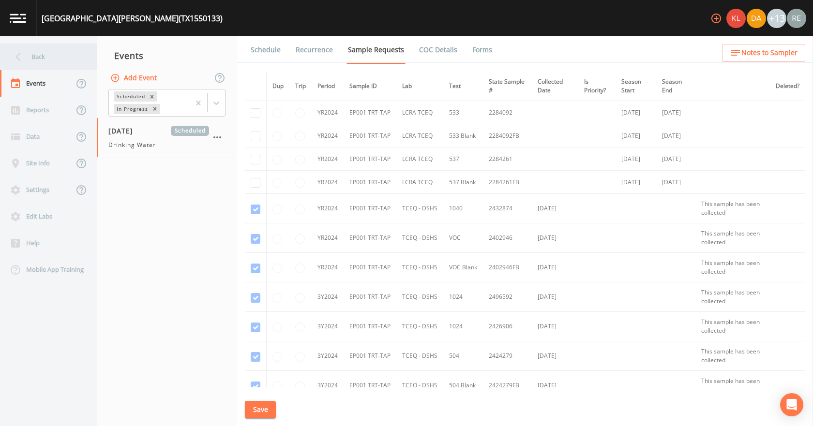
click at [57, 68] on div "Back" at bounding box center [43, 57] width 87 height 27
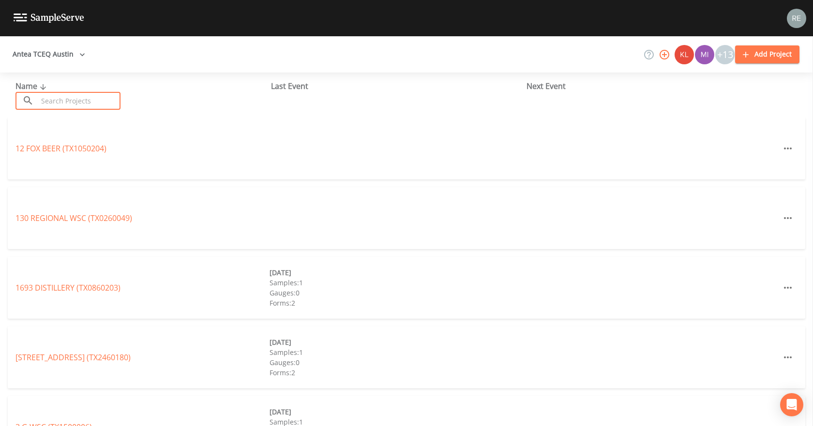
click at [72, 99] on input "text" at bounding box center [79, 101] width 83 height 18
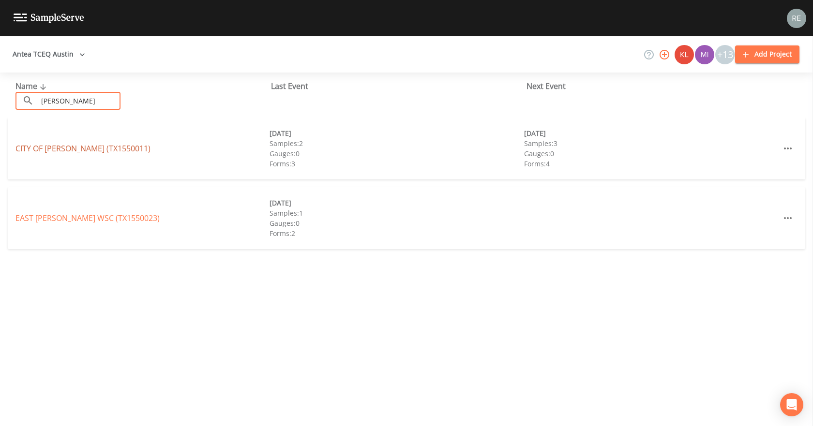
type input "[PERSON_NAME]"
click at [74, 145] on link "CITY OF [GEOGRAPHIC_DATA] (TX1550011)" at bounding box center [82, 148] width 135 height 11
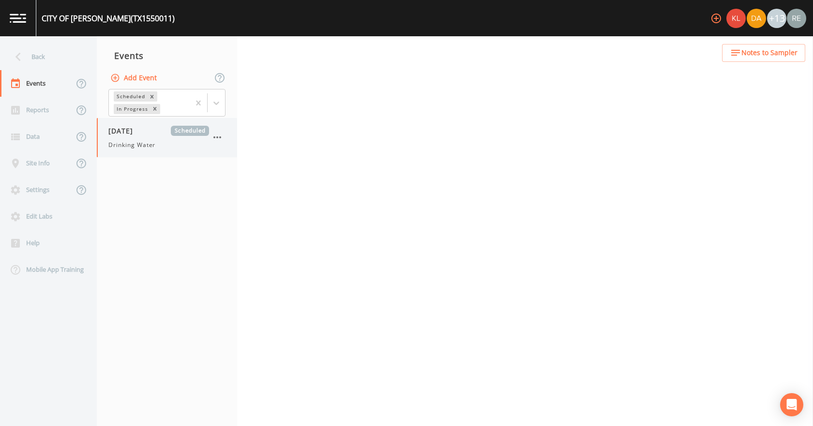
click at [115, 142] on span "Drinking Water" at bounding box center [131, 145] width 47 height 9
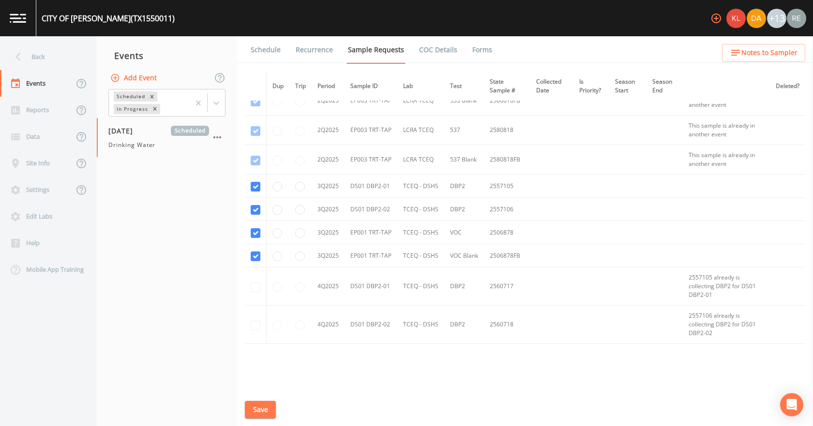
scroll to position [2095, 0]
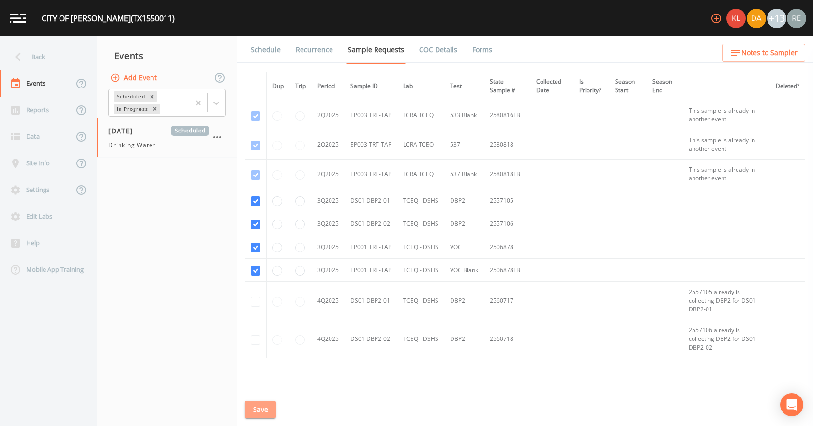
click at [275, 406] on button "Save" at bounding box center [260, 410] width 31 height 18
click at [263, 411] on button "Save" at bounding box center [260, 410] width 31 height 18
click at [262, 46] on link "Schedule" at bounding box center [265, 49] width 33 height 27
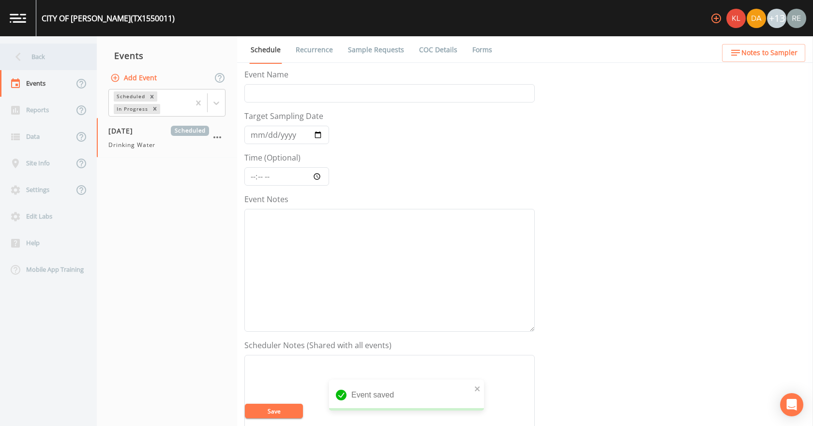
click at [55, 60] on div "Back" at bounding box center [43, 57] width 87 height 27
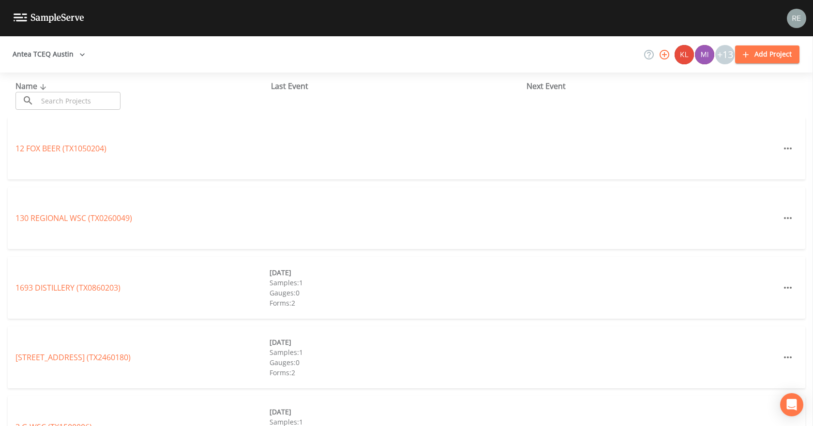
click at [99, 108] on input "text" at bounding box center [79, 101] width 83 height 18
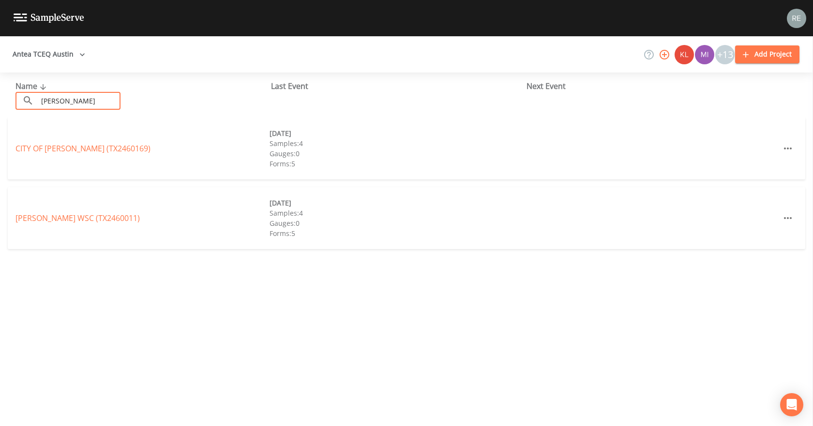
type input "jarrell"
click at [114, 215] on link "JARRELL SCHWERTNER WSC (TX2460011)" at bounding box center [77, 218] width 124 height 11
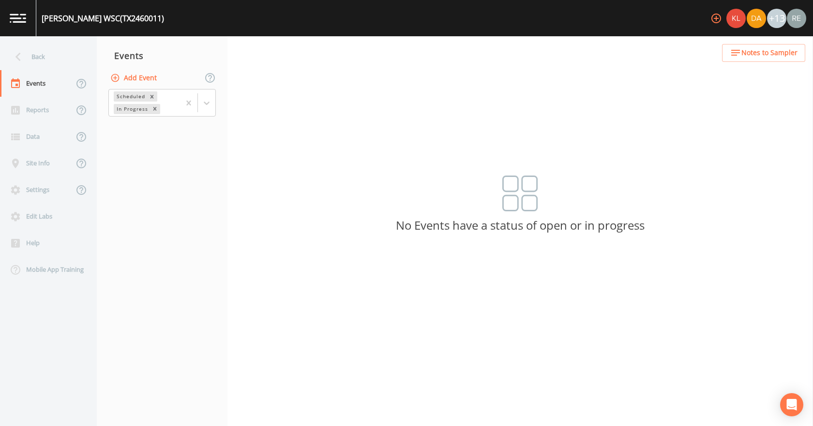
click at [156, 82] on button "Add Event" at bounding box center [134, 78] width 52 height 18
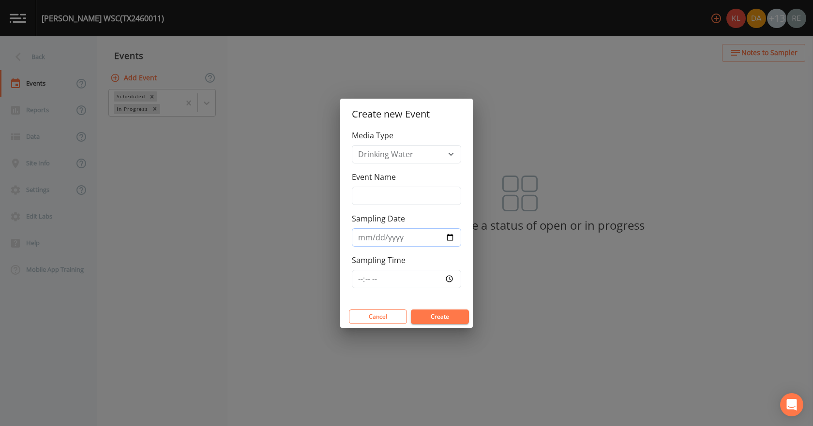
click at [450, 232] on input "Sampling Date" at bounding box center [406, 237] width 109 height 18
drag, startPoint x: 451, startPoint y: 238, endPoint x: 447, endPoint y: 242, distance: 5.5
click at [450, 238] on input "Sampling Date" at bounding box center [406, 237] width 109 height 18
type input "2025-08-18"
click at [427, 317] on button "Create" at bounding box center [440, 317] width 58 height 15
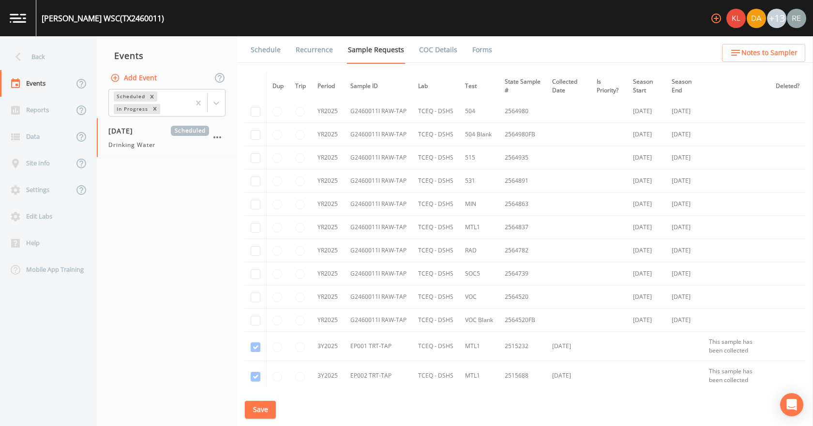
scroll to position [1209, 0]
